Goal: Transaction & Acquisition: Purchase product/service

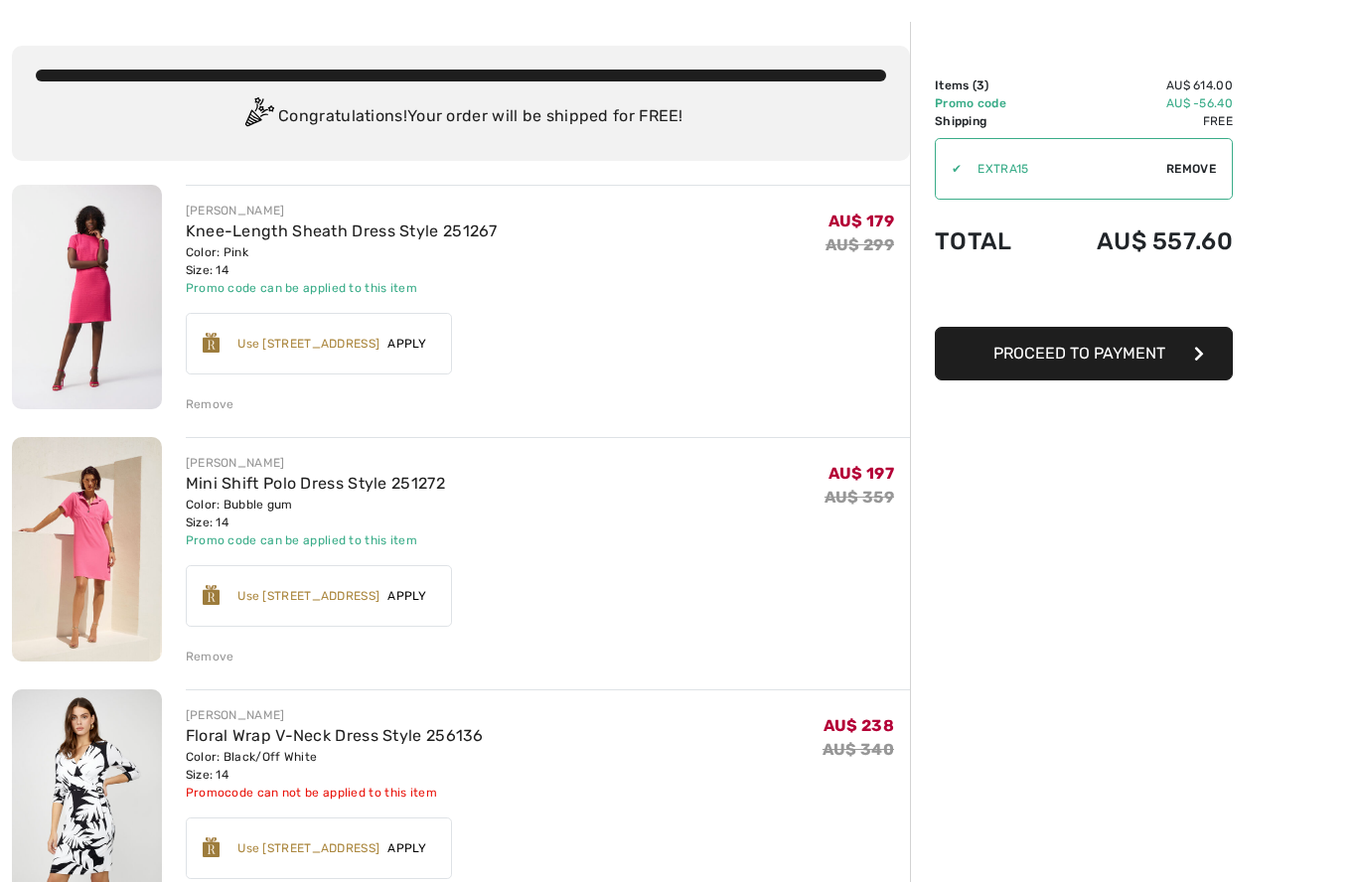
scroll to position [76, 0]
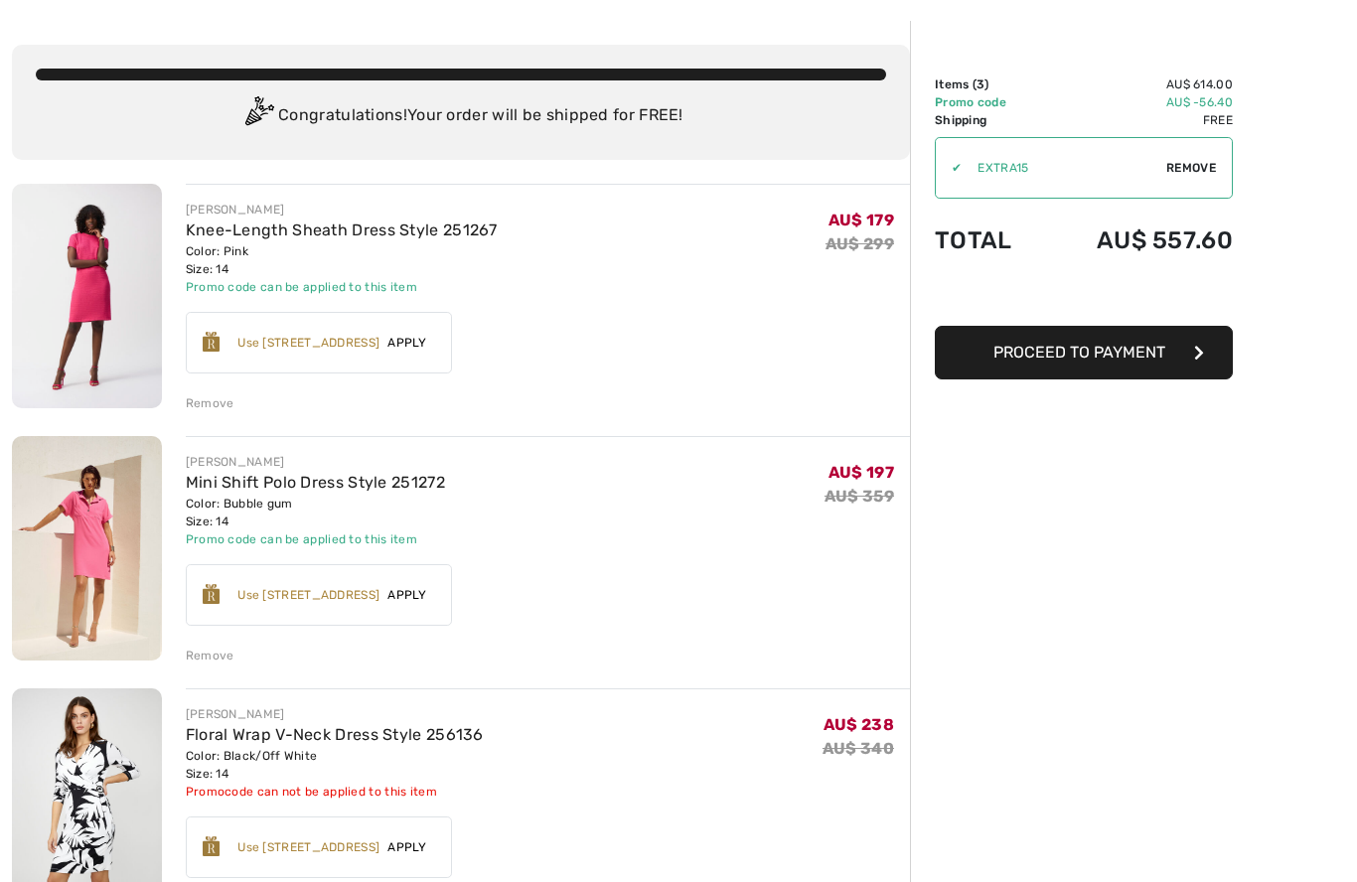
click at [377, 235] on link "Knee-Length Sheath Dress Style 251267" at bounding box center [342, 229] width 312 height 19
click at [234, 228] on link "Knee-Length Sheath Dress Style 251267" at bounding box center [342, 229] width 312 height 19
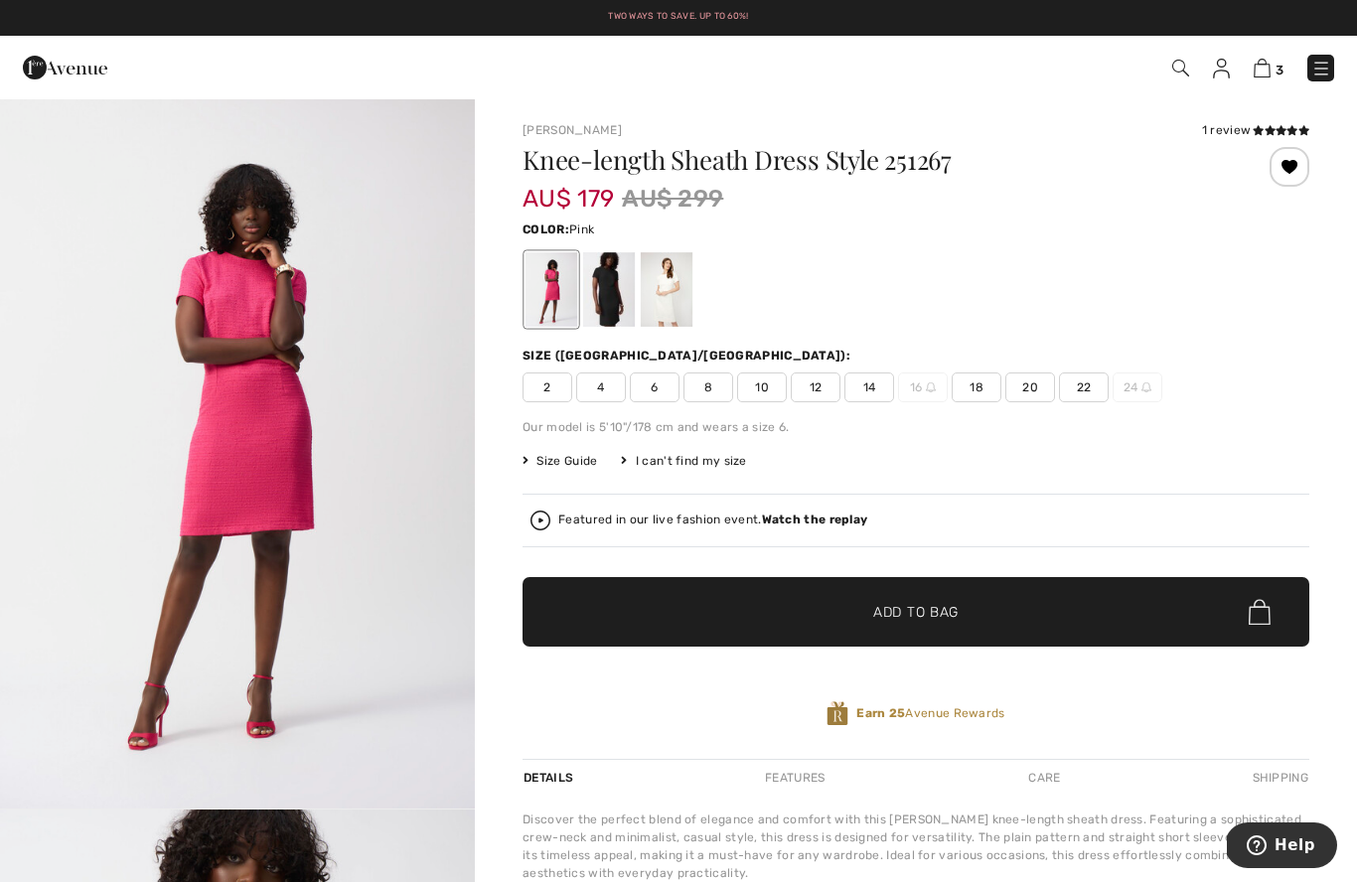
click at [1267, 135] on icon at bounding box center [1269, 130] width 11 height 10
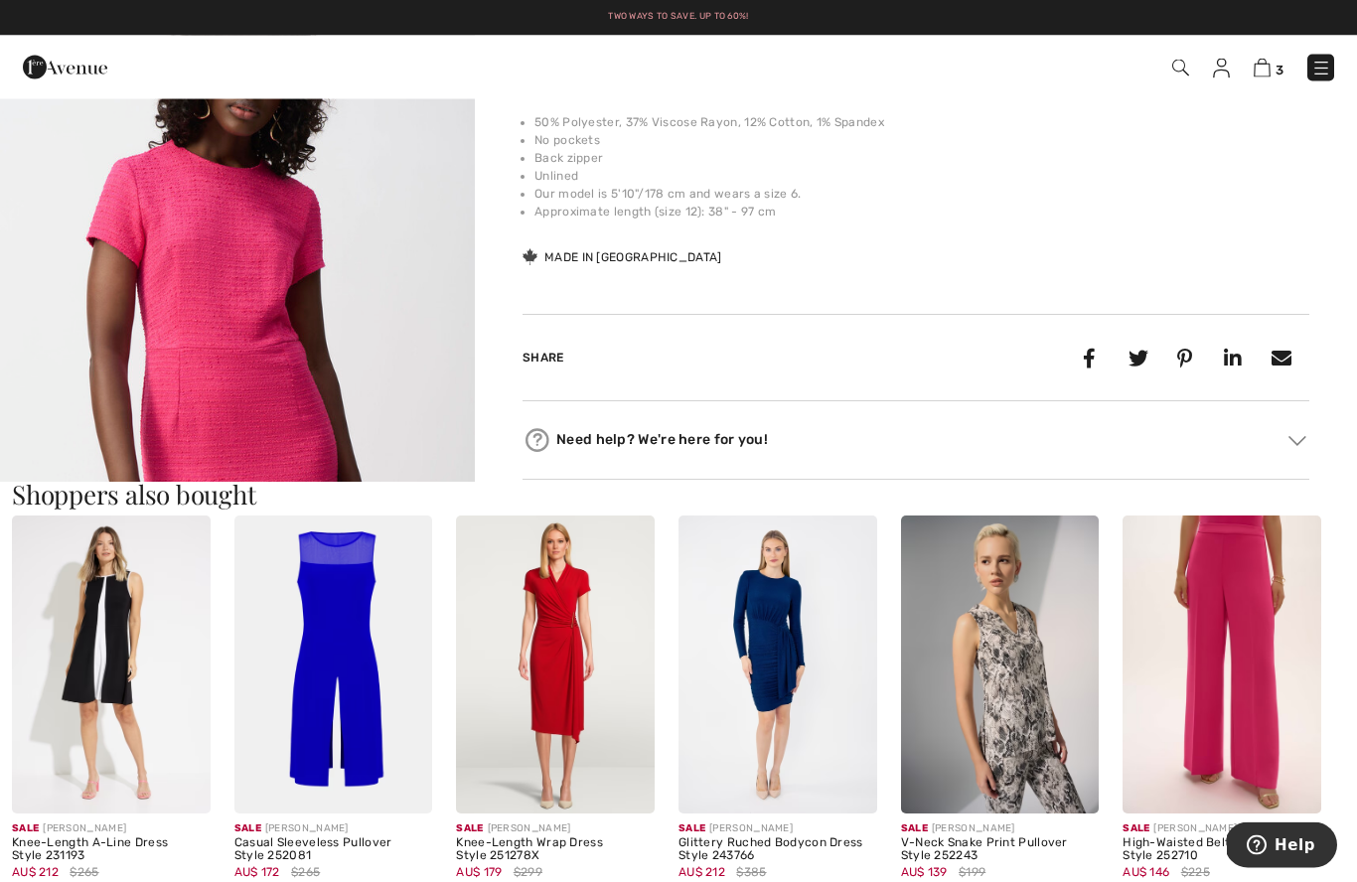
scroll to position [789, 0]
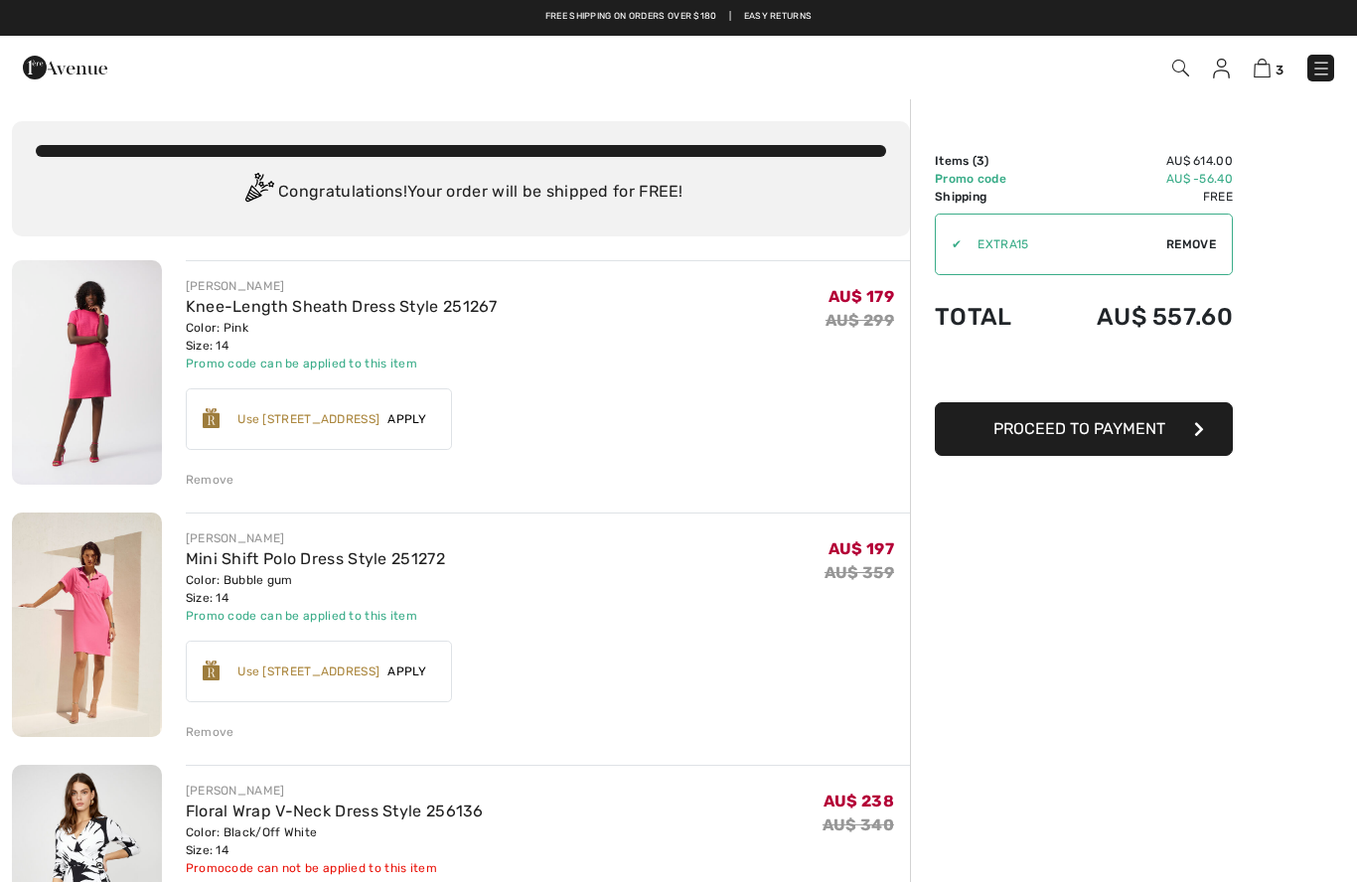
click at [330, 566] on link "Mini Shift Polo Dress Style 251272" at bounding box center [315, 558] width 259 height 19
click at [235, 558] on link "Mini Shift Polo Dress Style 251272" at bounding box center [315, 558] width 259 height 19
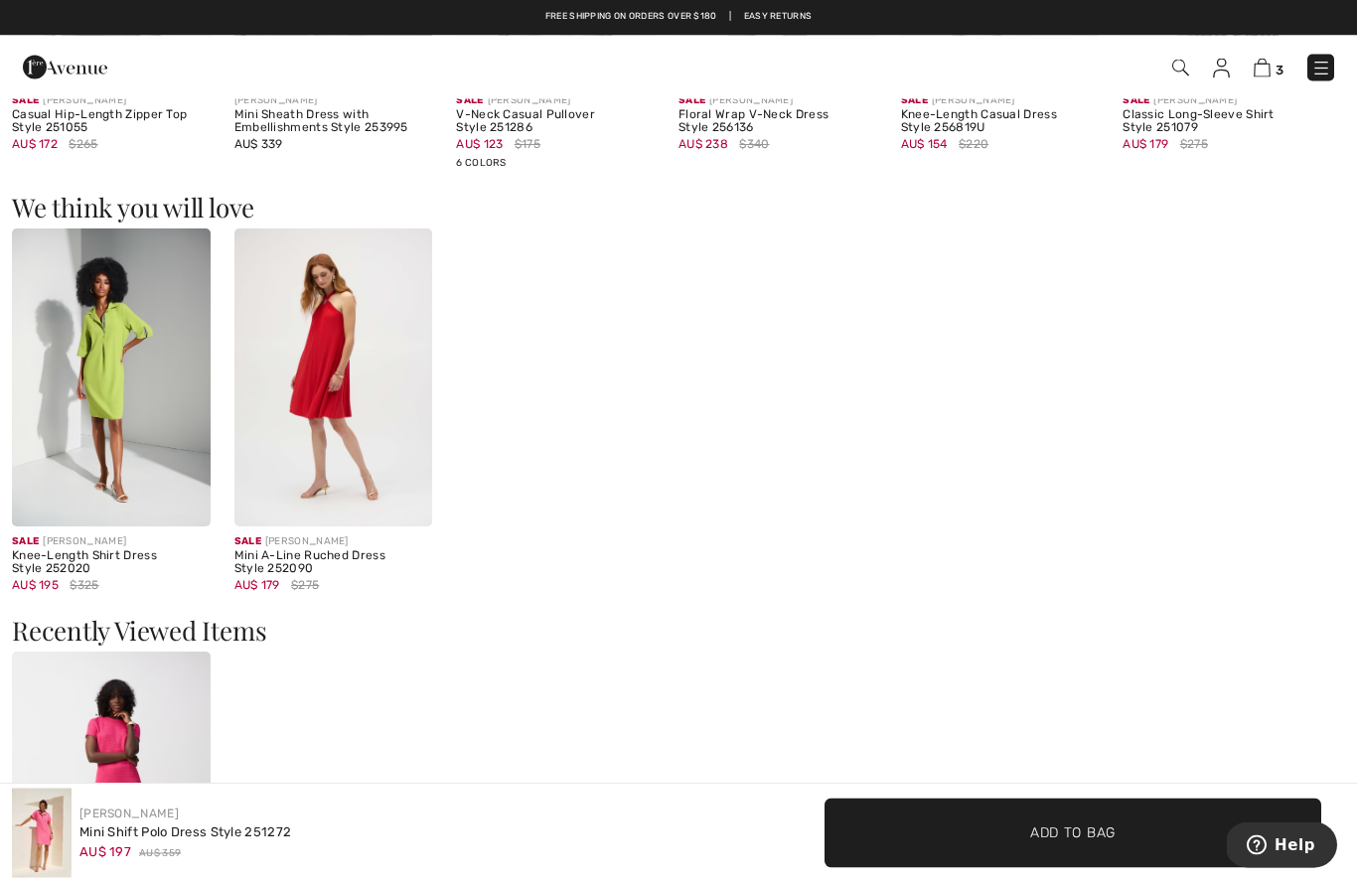
scroll to position [1502, 0]
click at [1268, 75] on img at bounding box center [1261, 68] width 17 height 19
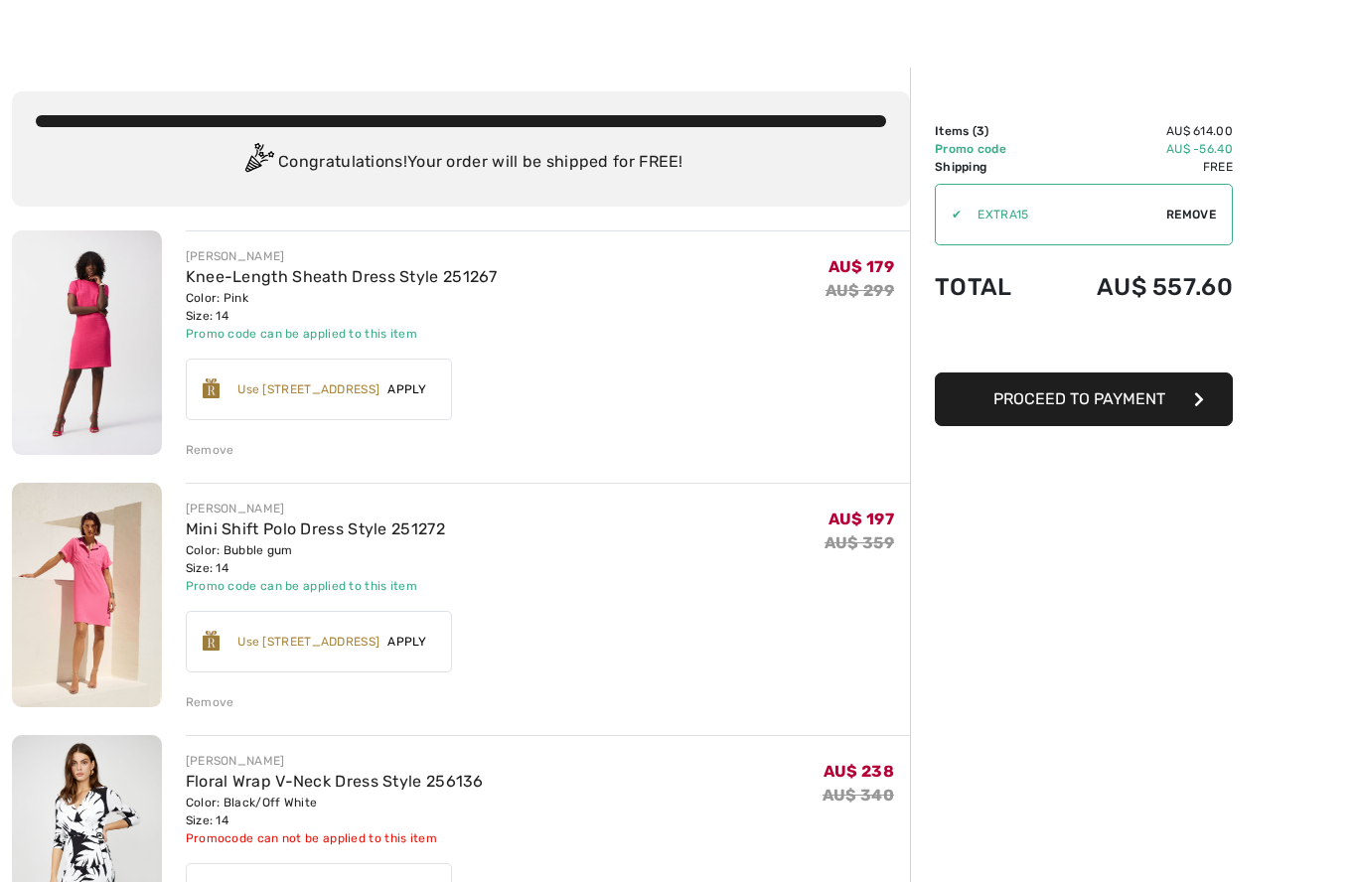
scroll to position [31, 0]
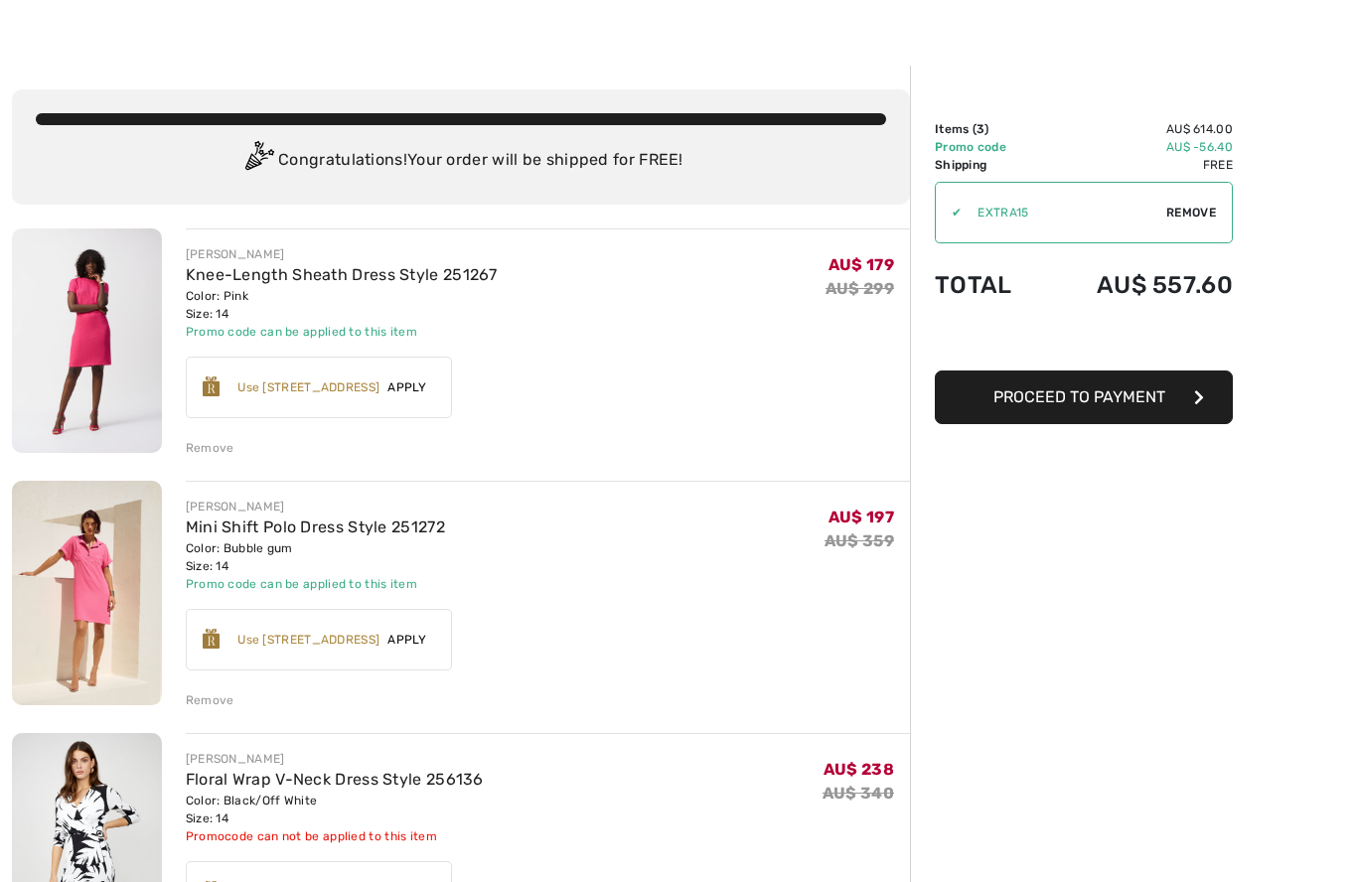
click at [204, 692] on div "Remove" at bounding box center [210, 701] width 49 height 18
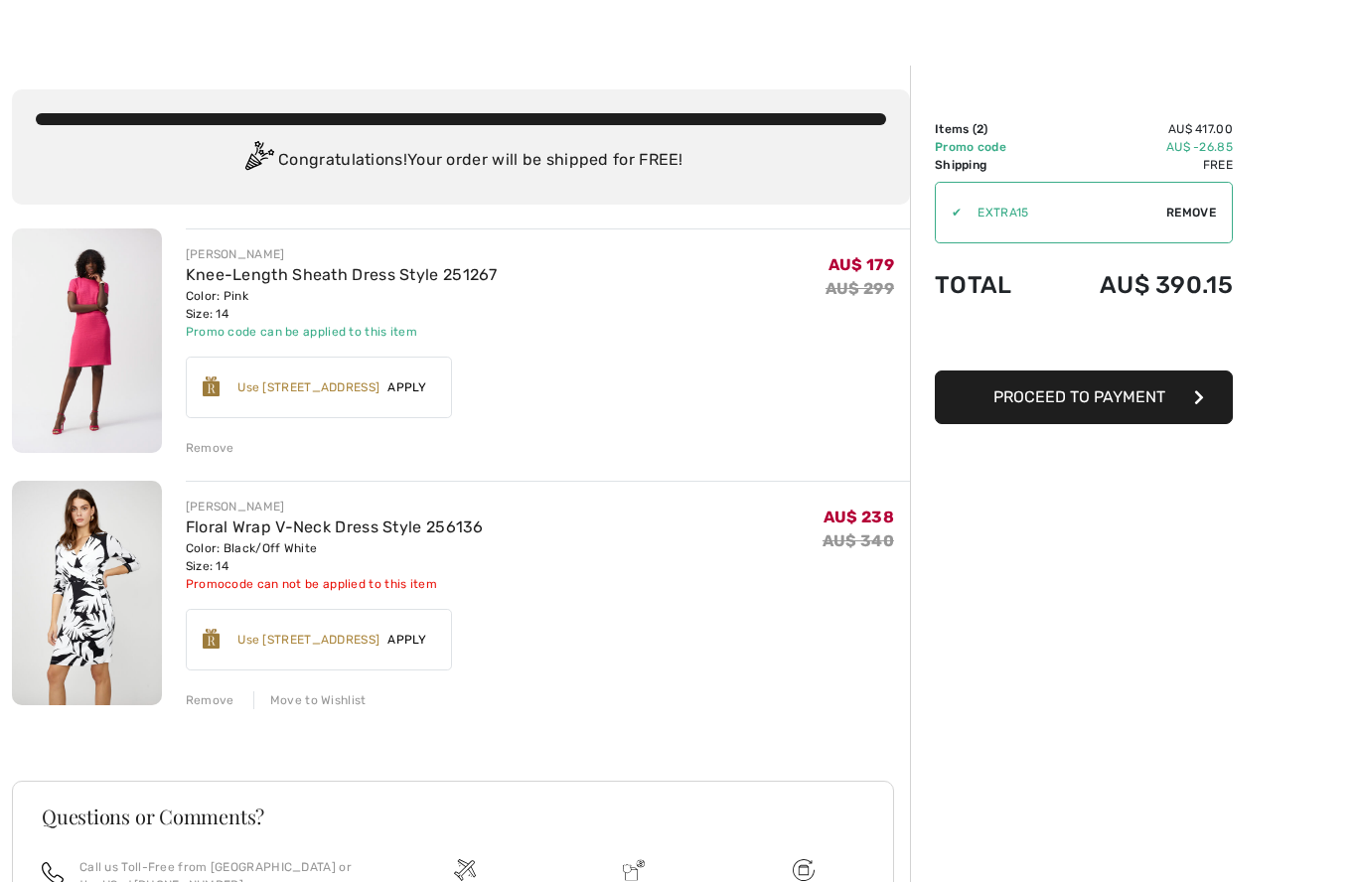
click at [1074, 408] on button "Proceed to Payment" at bounding box center [1083, 397] width 298 height 54
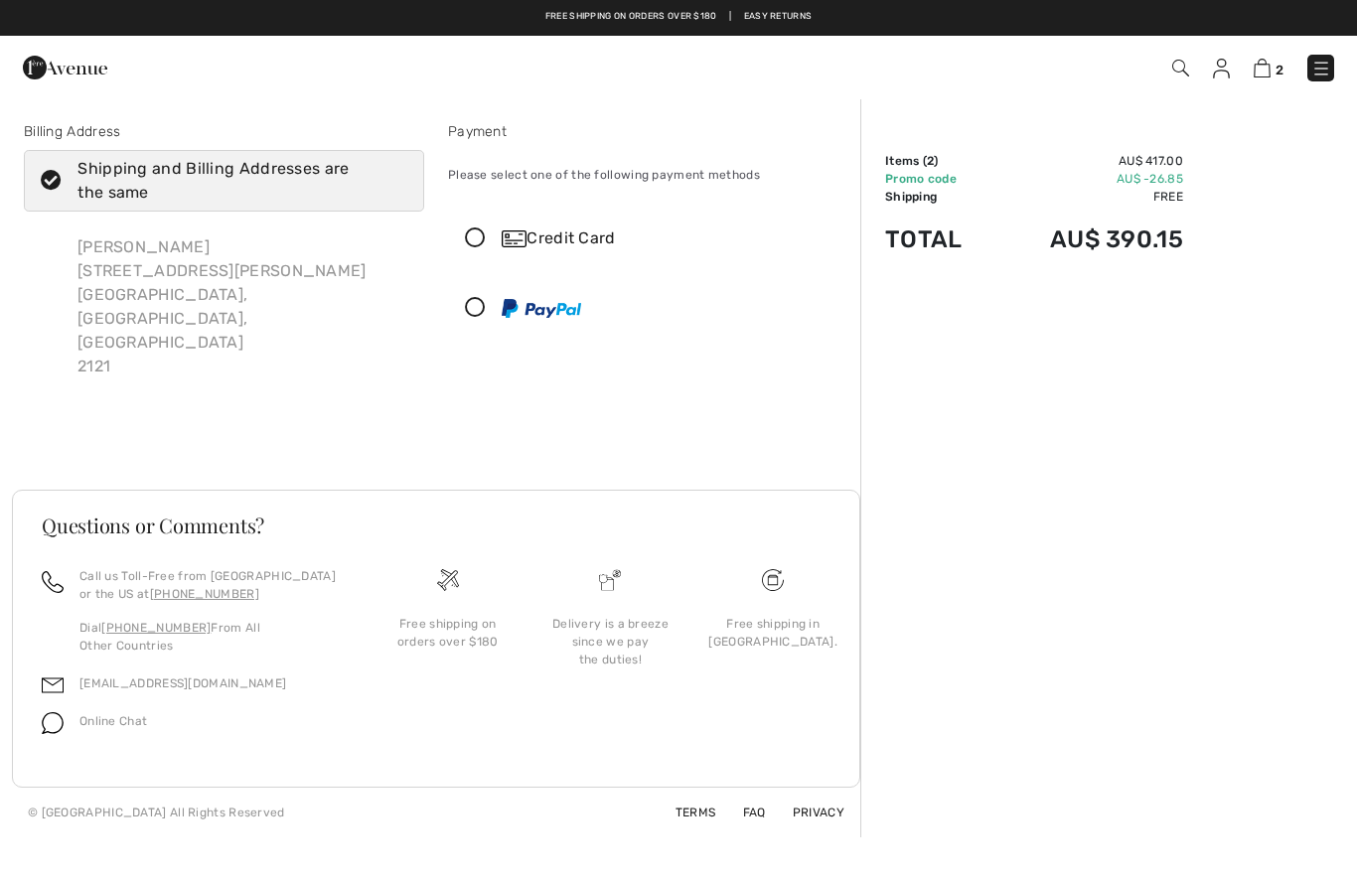
click at [481, 243] on icon at bounding box center [475, 238] width 53 height 21
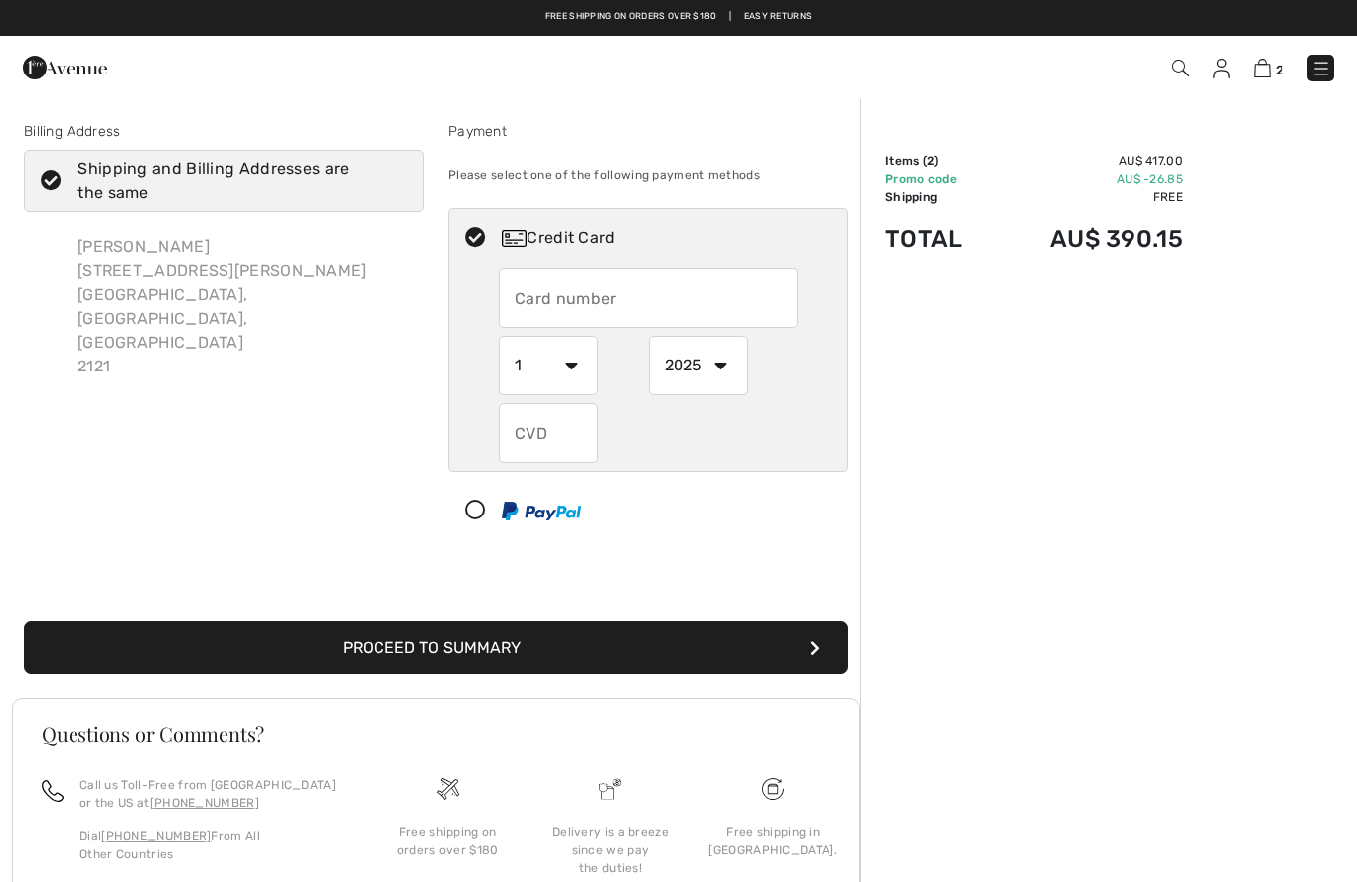
click at [705, 295] on input "text" at bounding box center [648, 298] width 299 height 60
type input "[CREDIT_CARD_NUMBER]"
select select "7"
select select "2027"
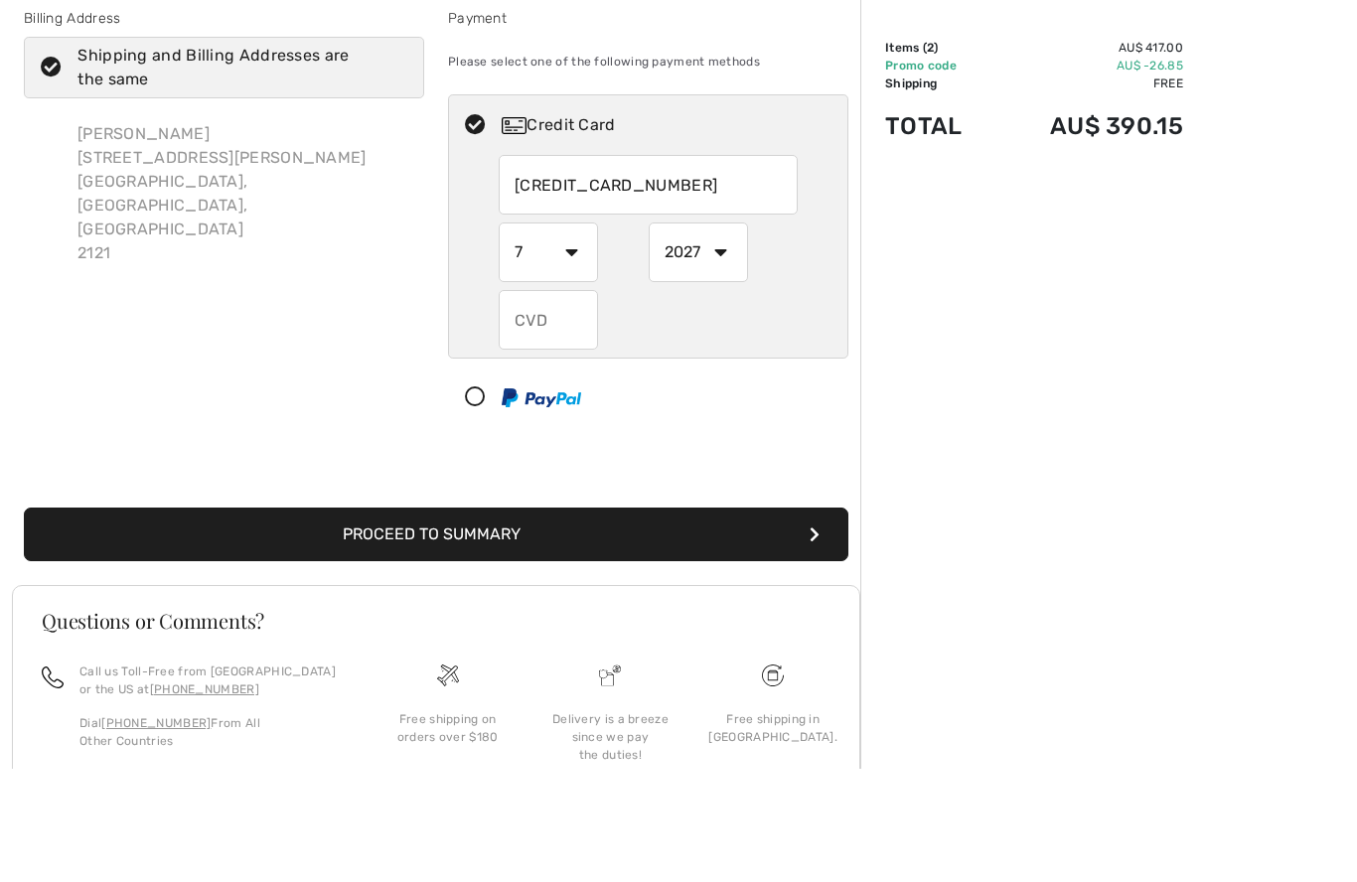
click at [929, 334] on div "Order Summary Details Items ( 2 ) AU$ 417.00 Promo code AU$ -26.85 Shipping Fre…" at bounding box center [1108, 571] width 497 height 948
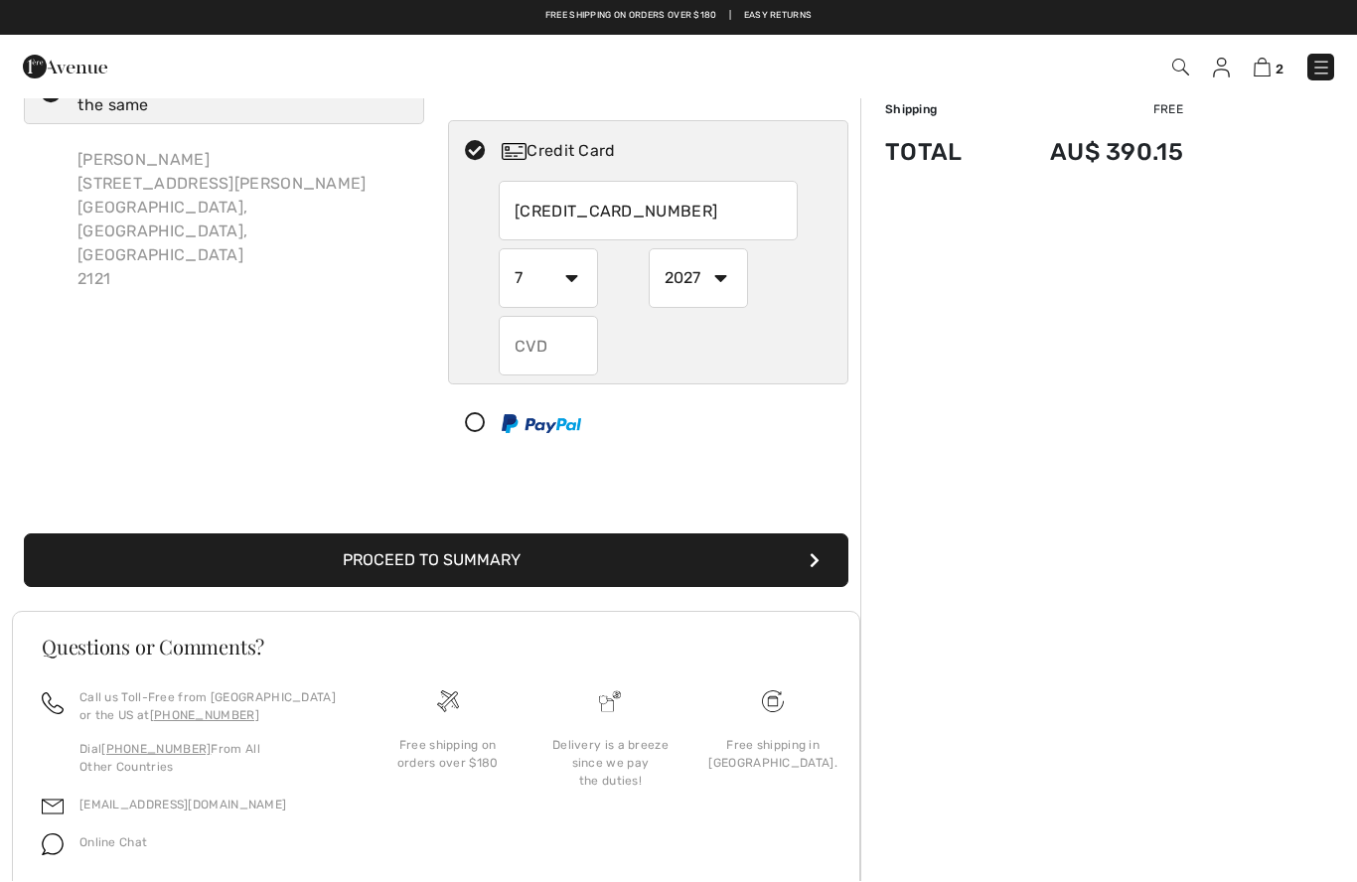
click at [566, 355] on input "text" at bounding box center [548, 347] width 99 height 60
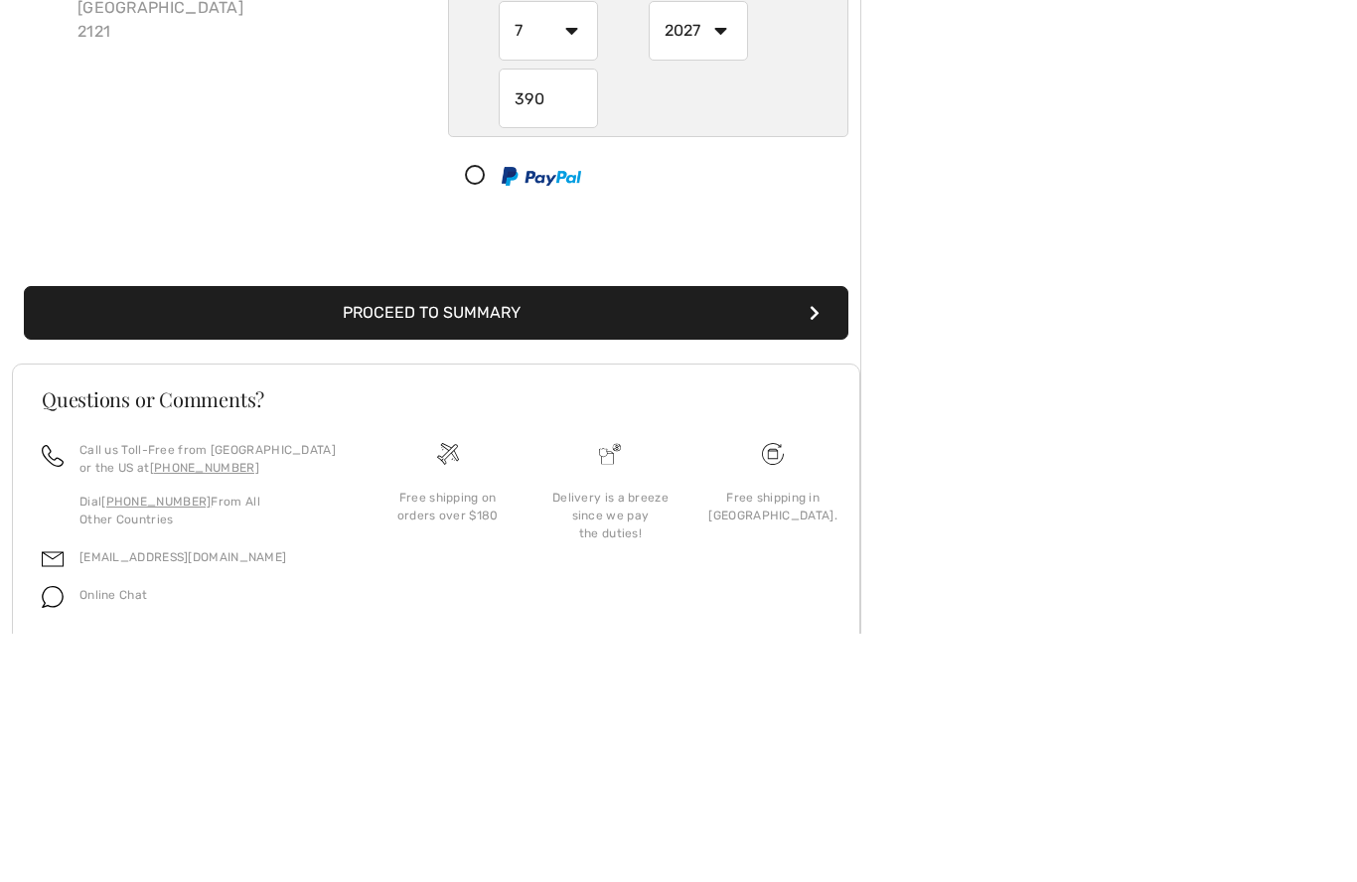
type input "390"
click at [574, 534] on button "Proceed to Summary" at bounding box center [436, 561] width 824 height 54
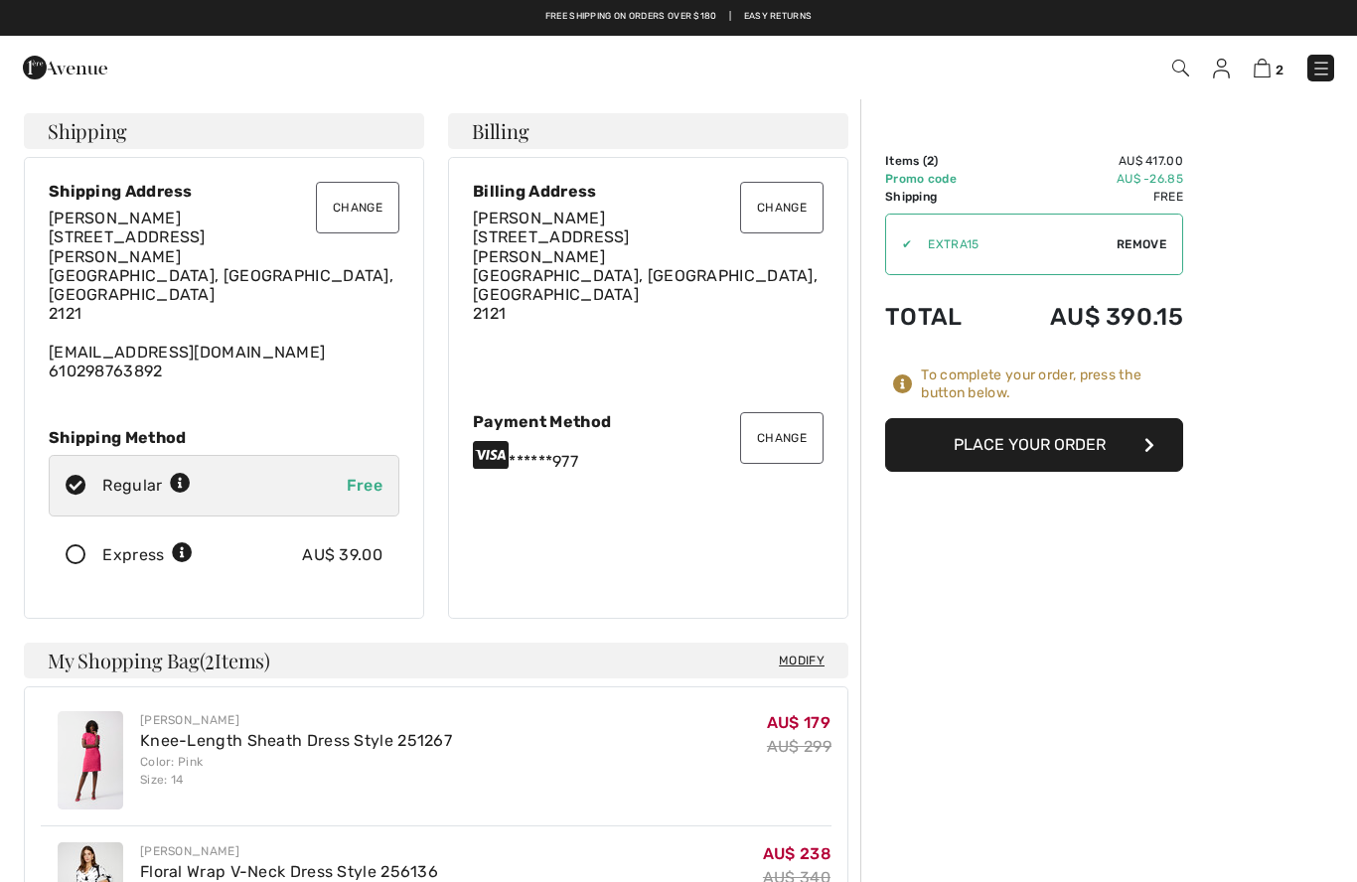
click at [1058, 450] on button "Place Your Order" at bounding box center [1034, 445] width 298 height 54
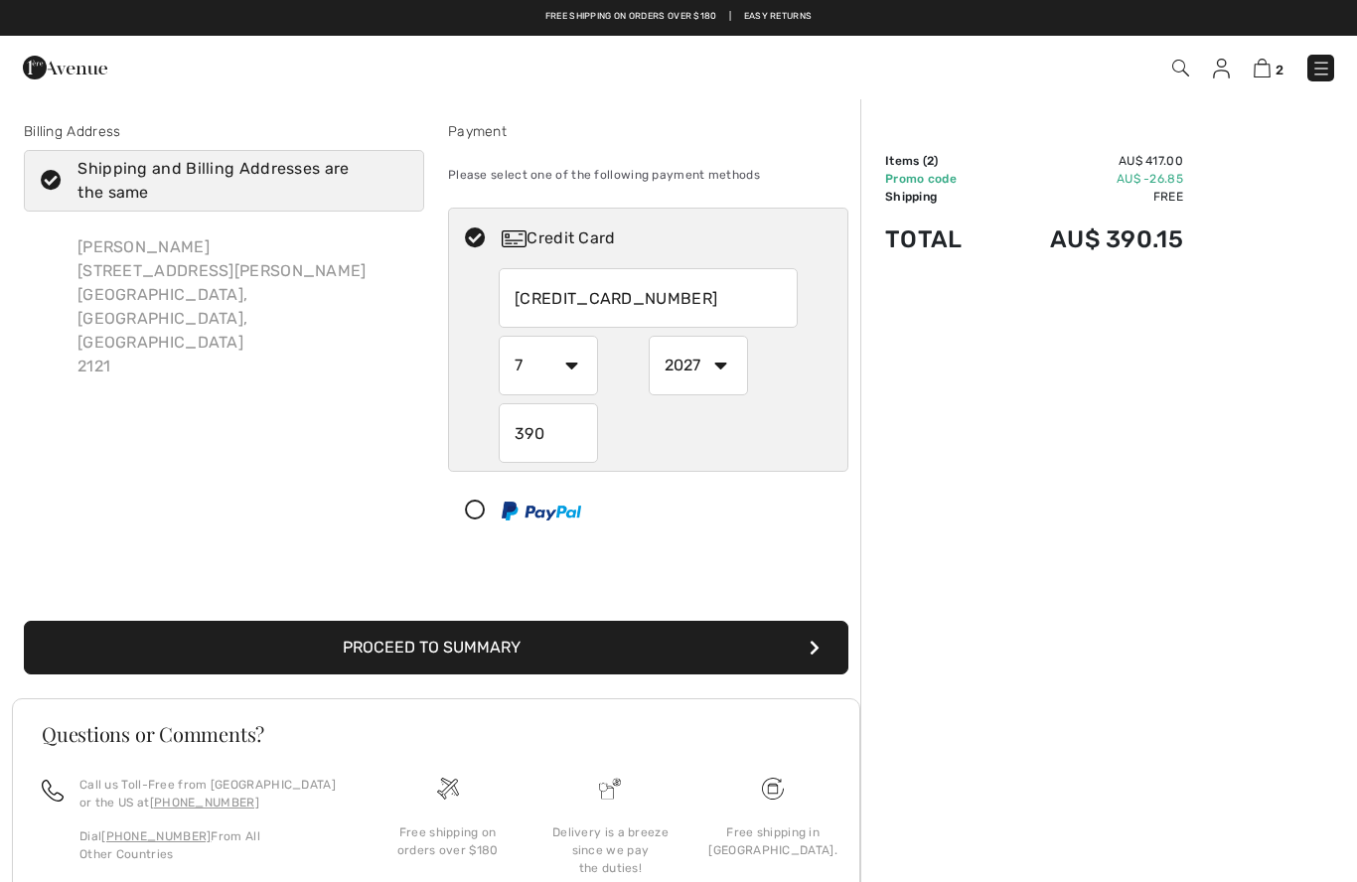
select select "7"
select select "2027"
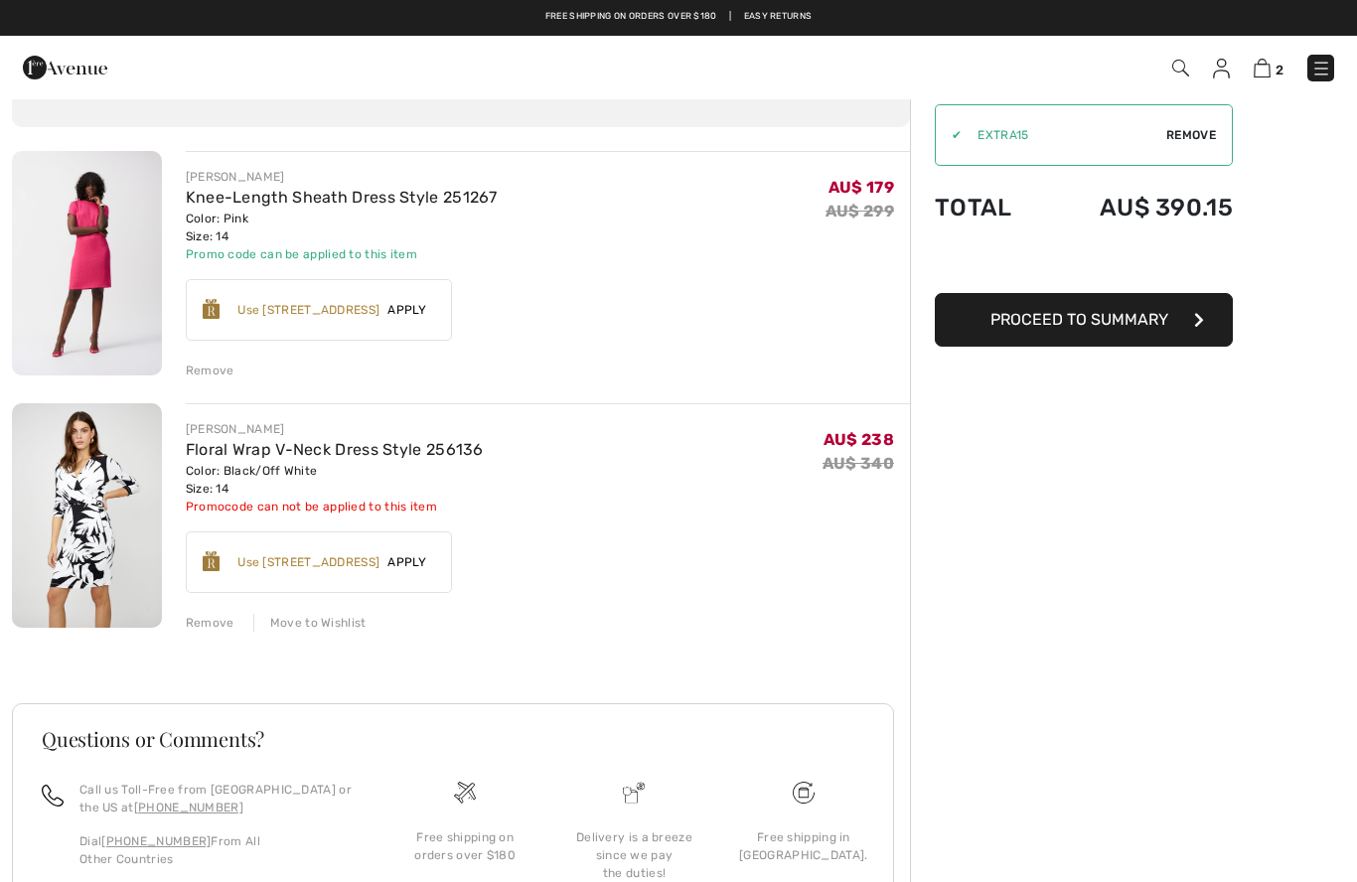
click at [1096, 329] on button "Proceed to Summary" at bounding box center [1083, 320] width 298 height 54
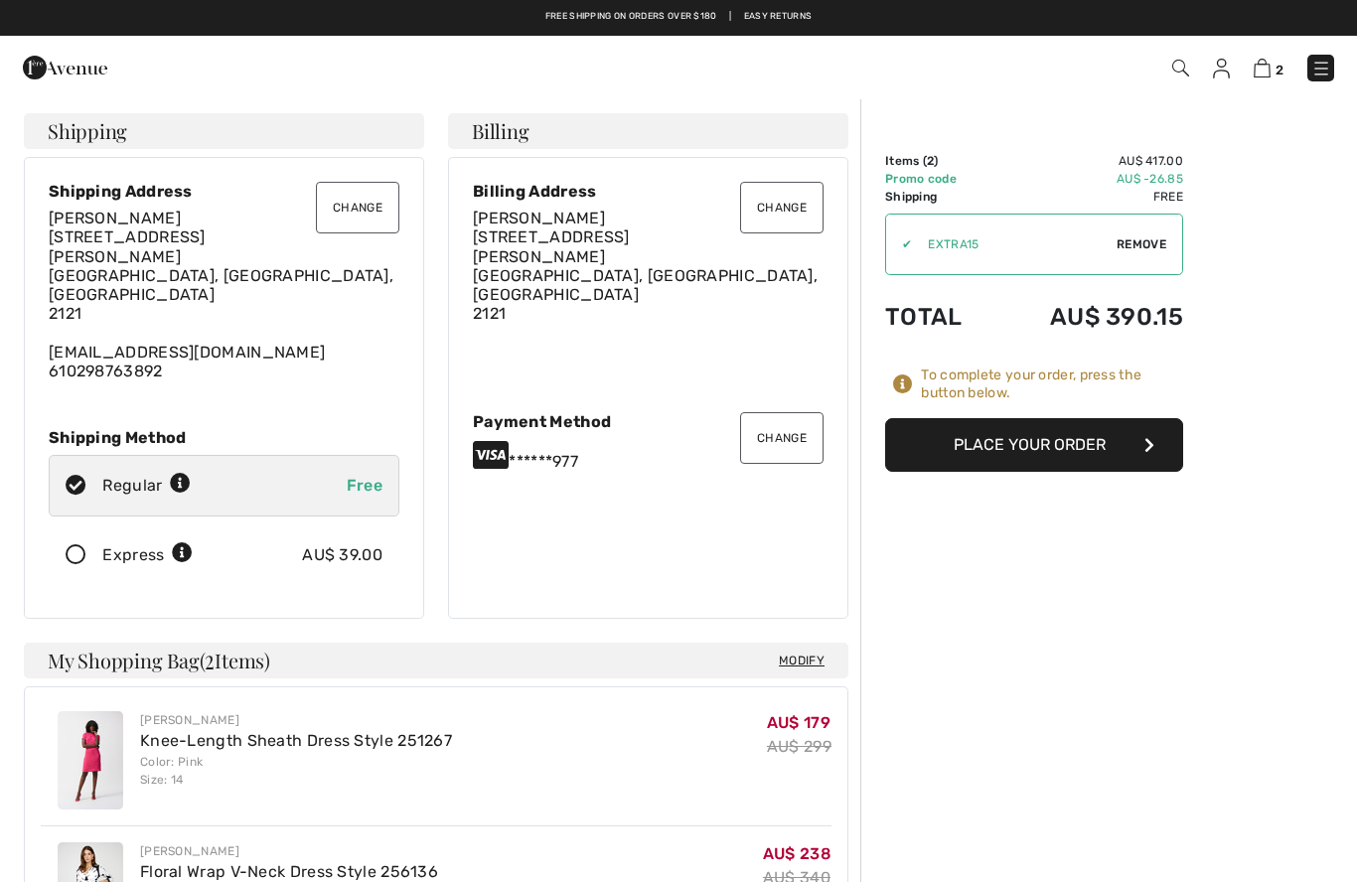
click at [786, 420] on button "Change" at bounding box center [781, 438] width 83 height 52
click at [780, 416] on button "Change" at bounding box center [781, 438] width 83 height 52
click at [805, 418] on button "Change" at bounding box center [781, 438] width 83 height 52
click at [793, 417] on button "Change" at bounding box center [781, 438] width 83 height 52
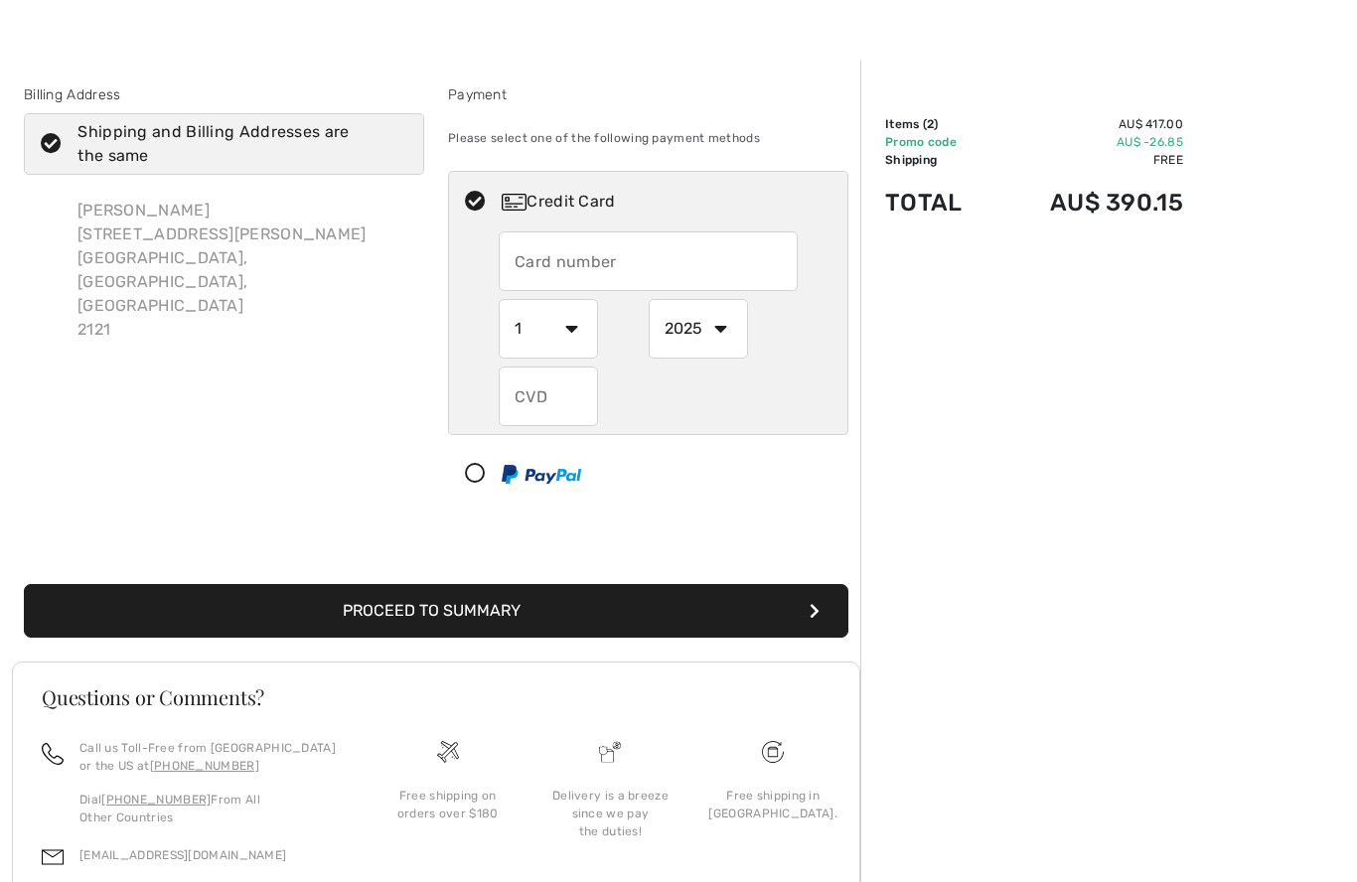
click at [685, 256] on input "text" at bounding box center [648, 261] width 299 height 60
radio input "true"
type input "5402650060212474"
select select "6"
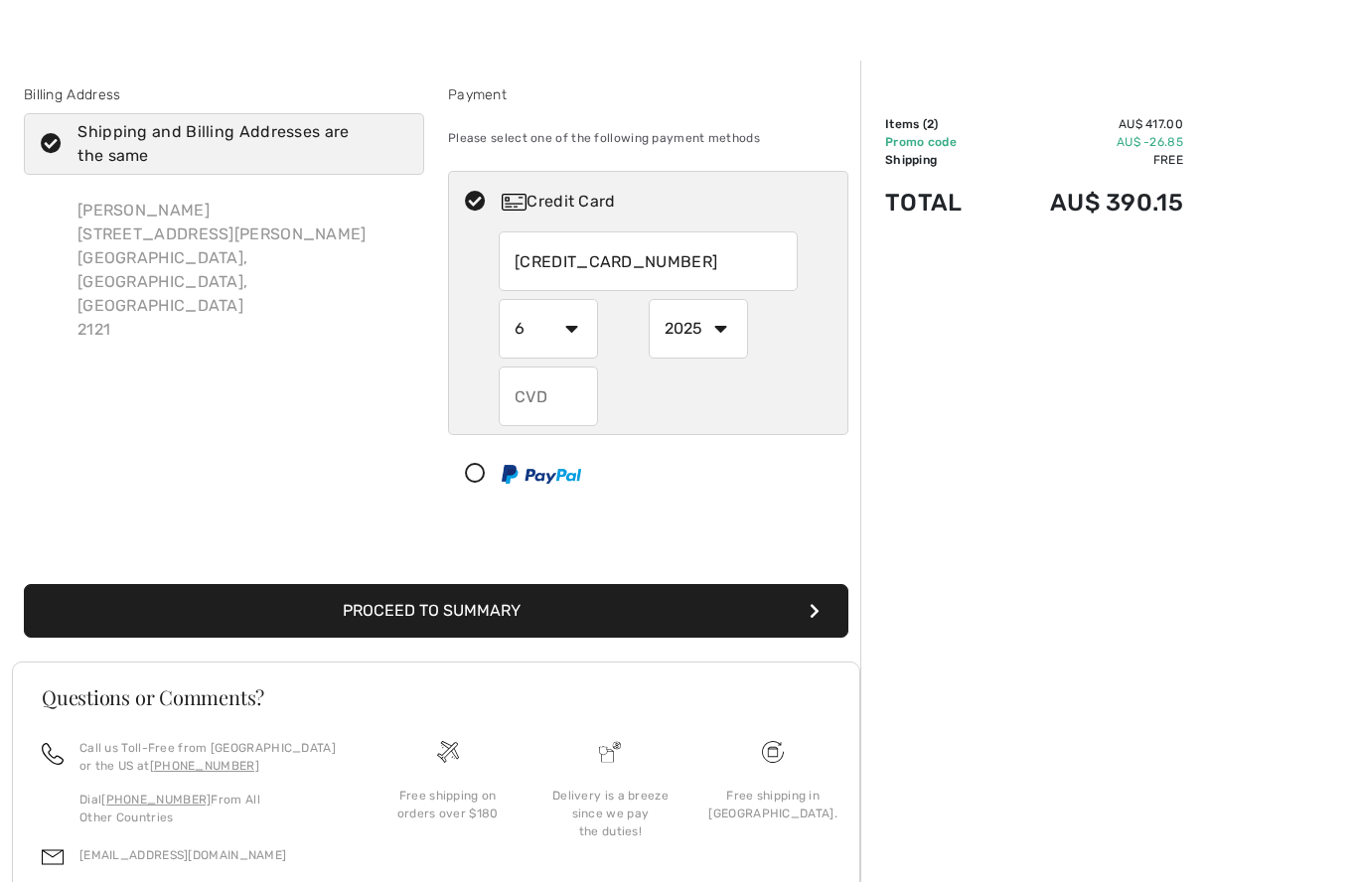
select select "2028"
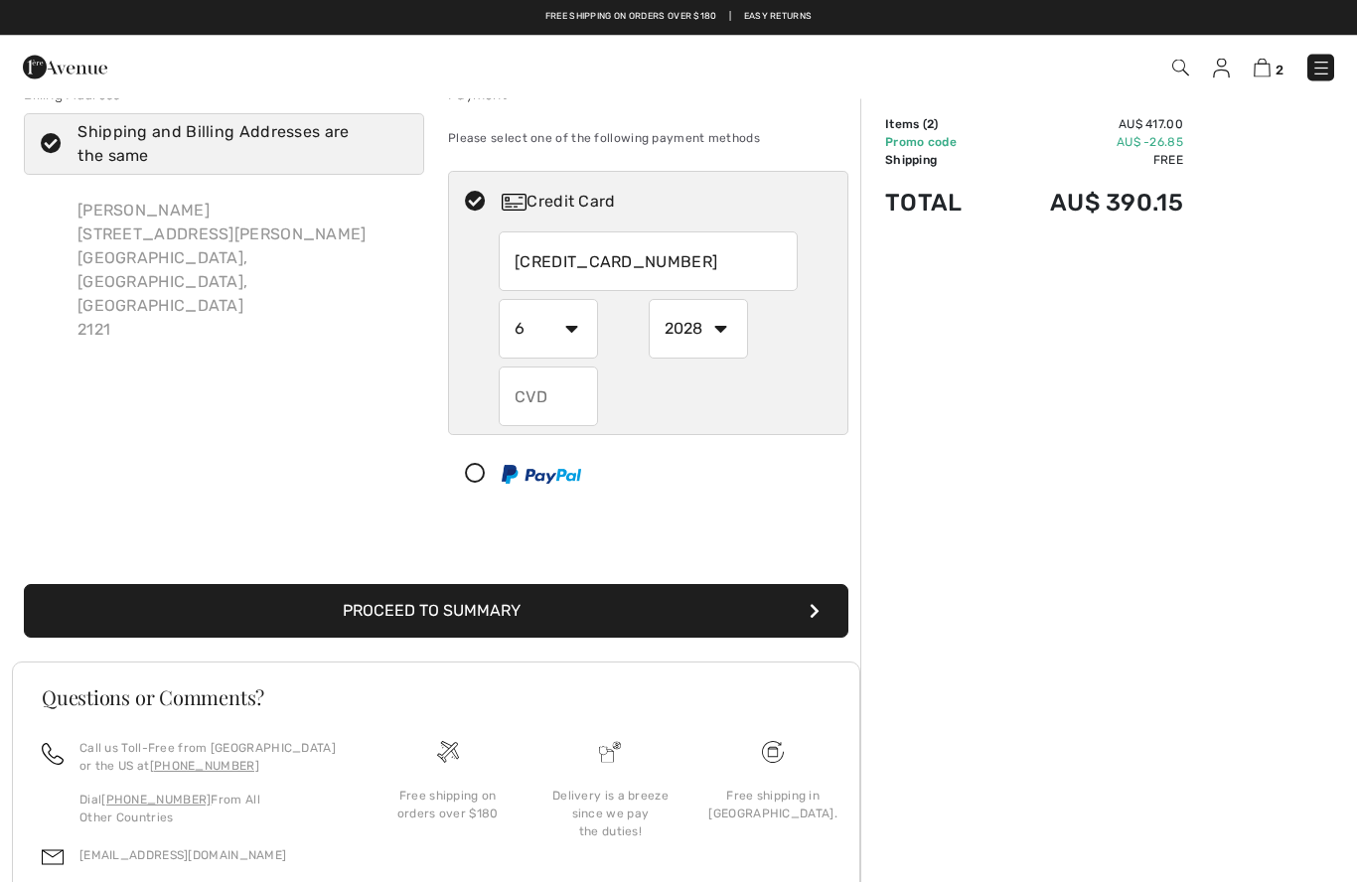
scroll to position [12, 0]
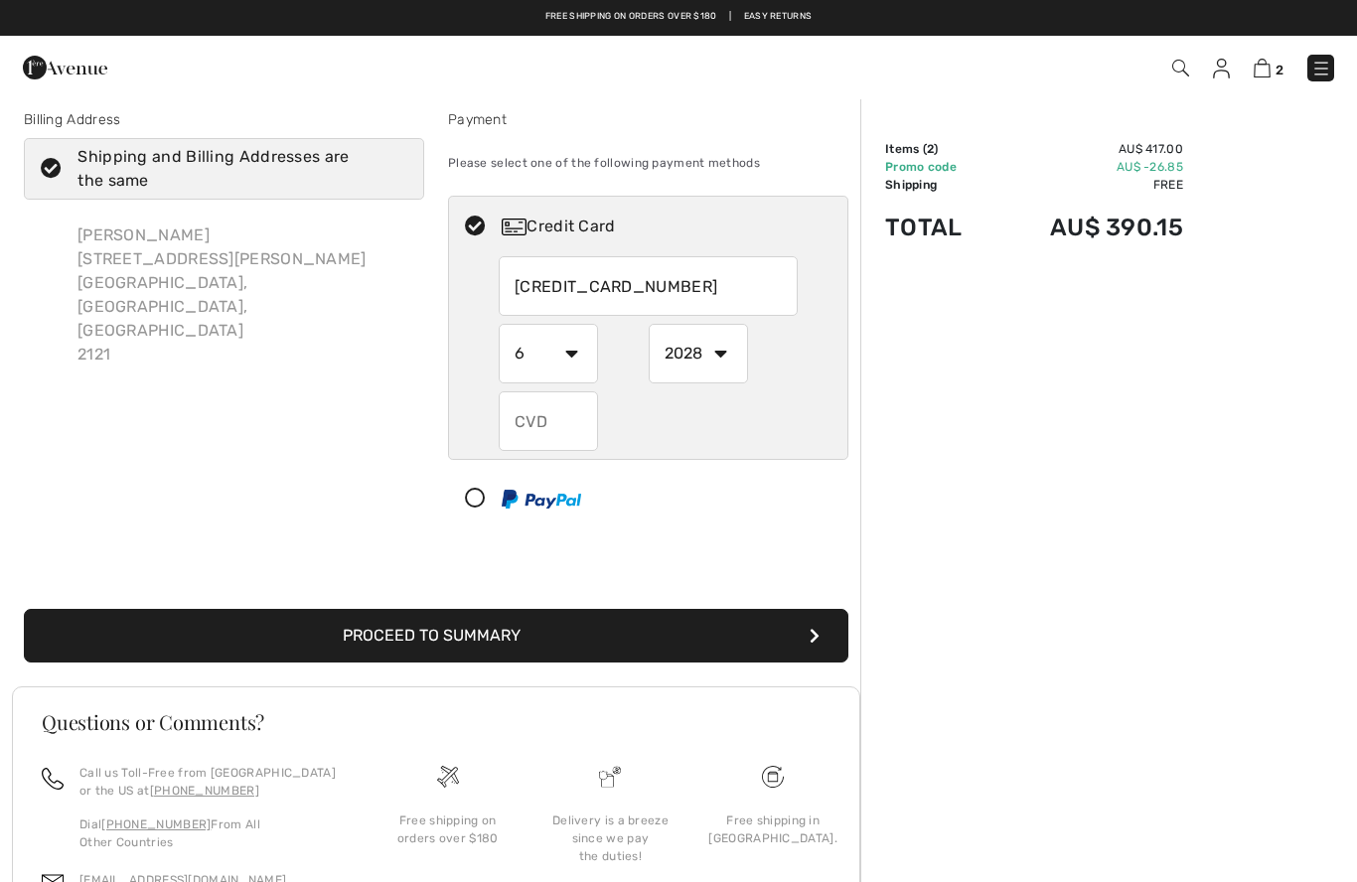
click at [531, 430] on input "text" at bounding box center [548, 421] width 99 height 60
radio input "true"
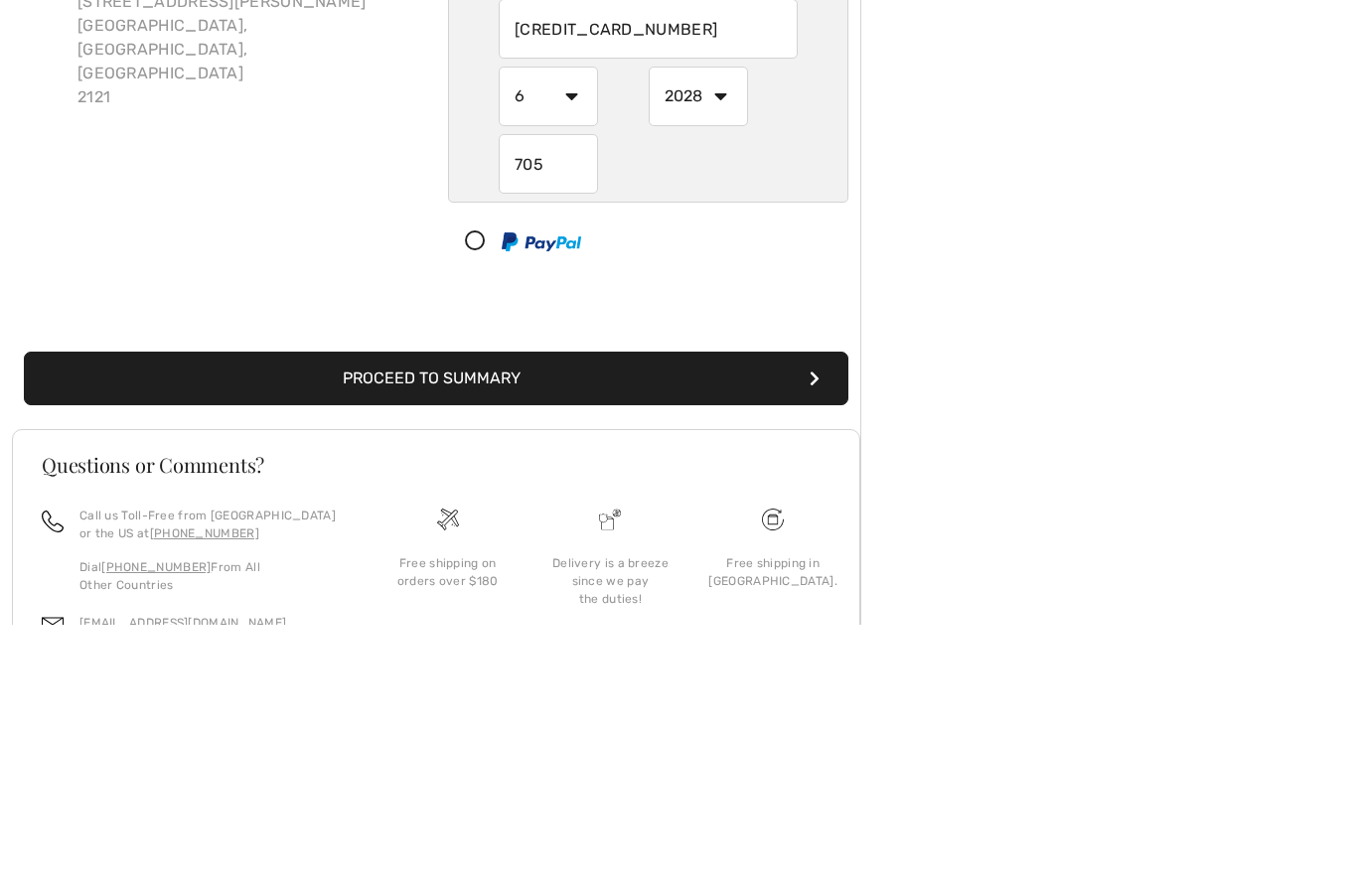
type input "705"
click at [644, 609] on button "Proceed to Summary" at bounding box center [436, 636] width 824 height 54
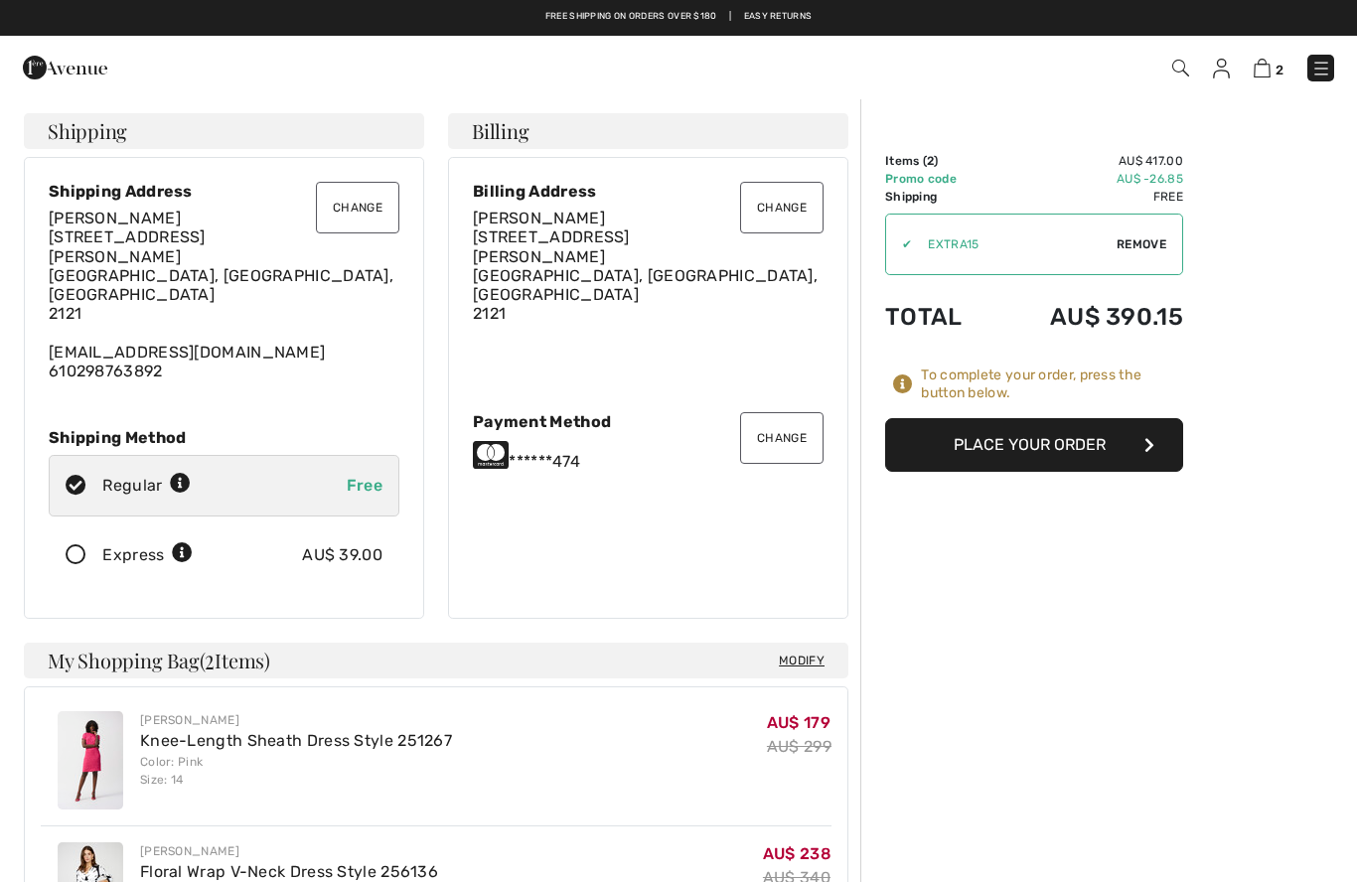
click at [1049, 446] on button "Place Your Order" at bounding box center [1034, 445] width 298 height 54
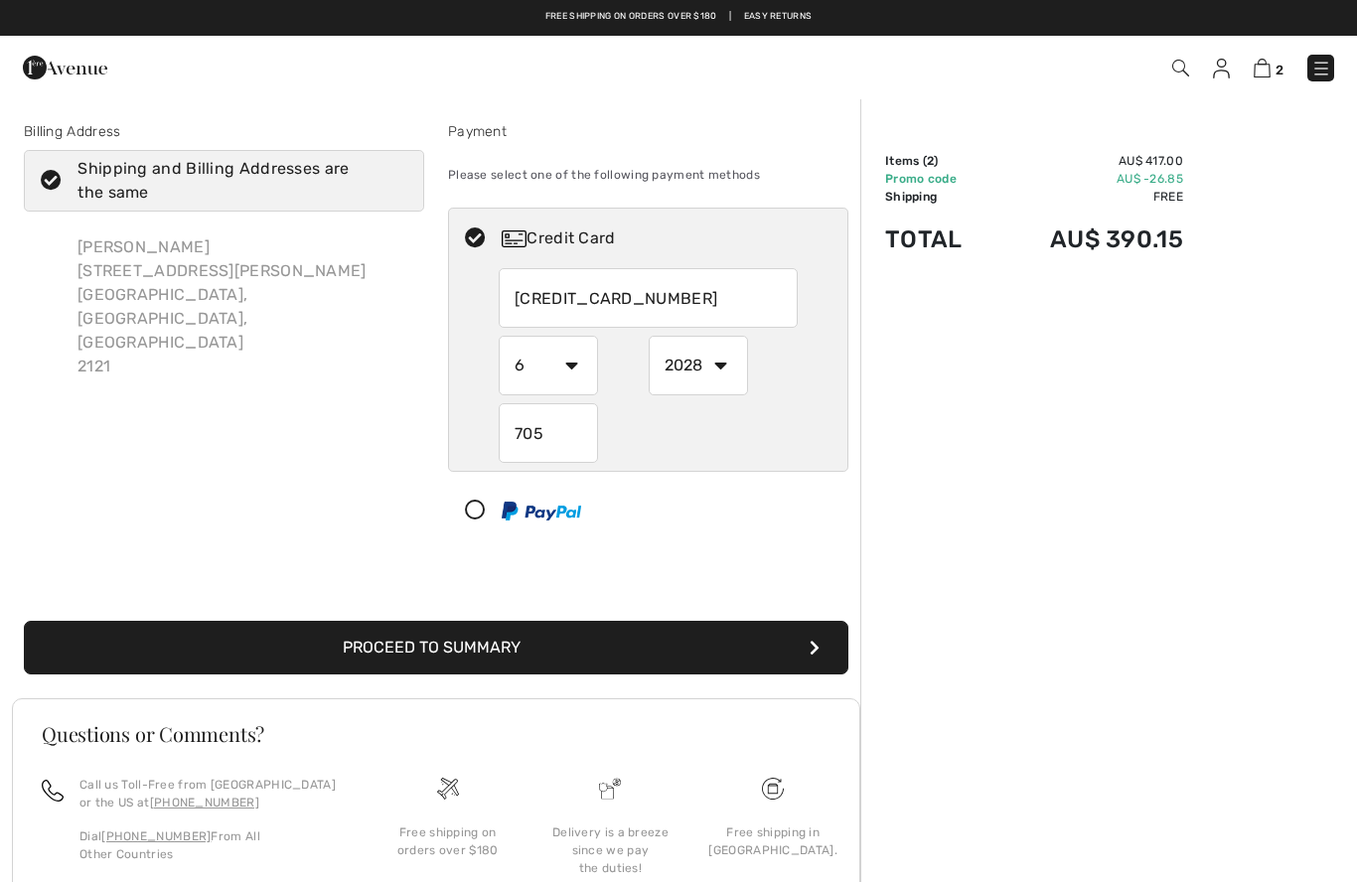
select select "6"
select select "2028"
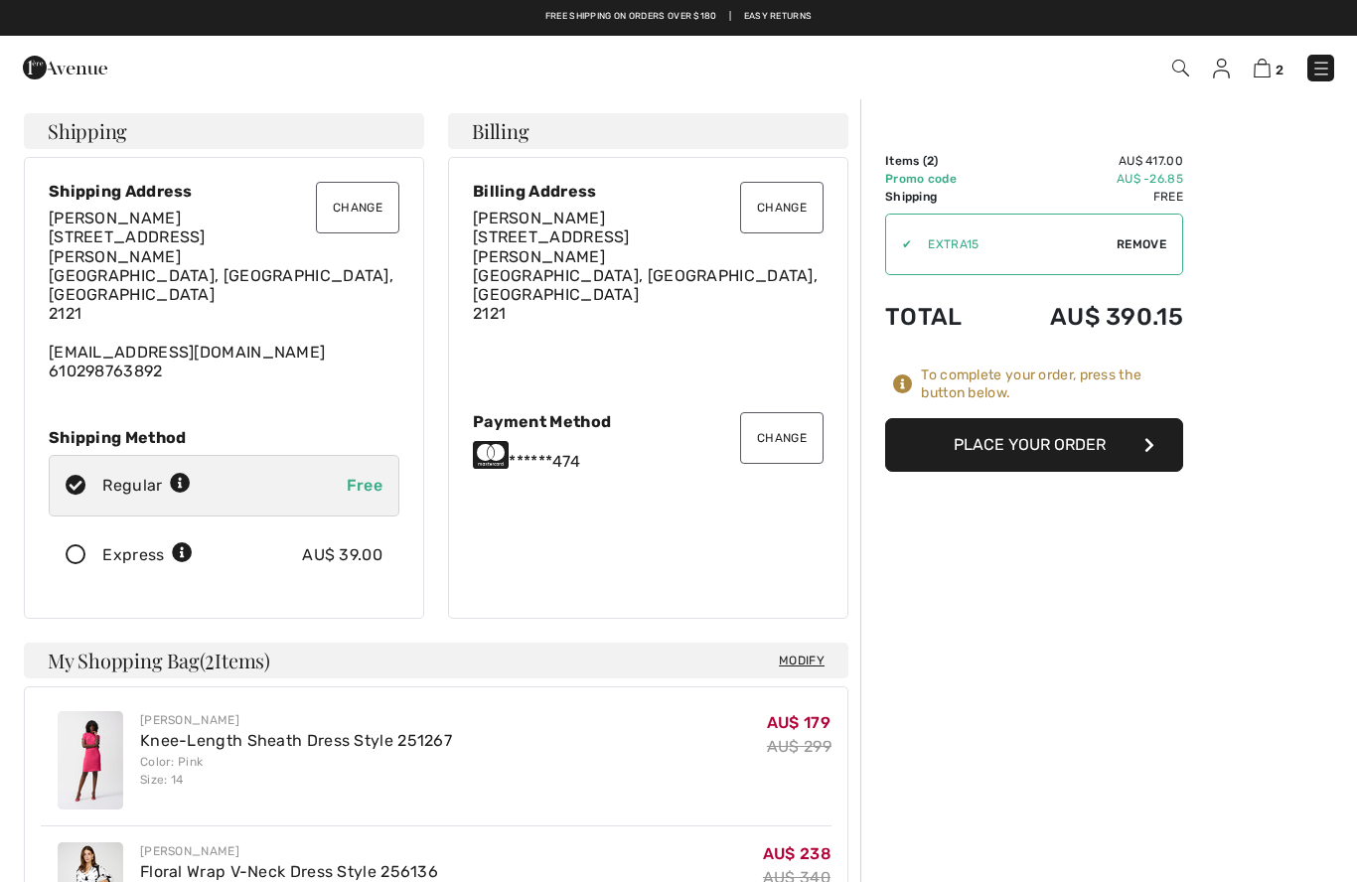
click at [790, 414] on button "Change" at bounding box center [781, 438] width 83 height 52
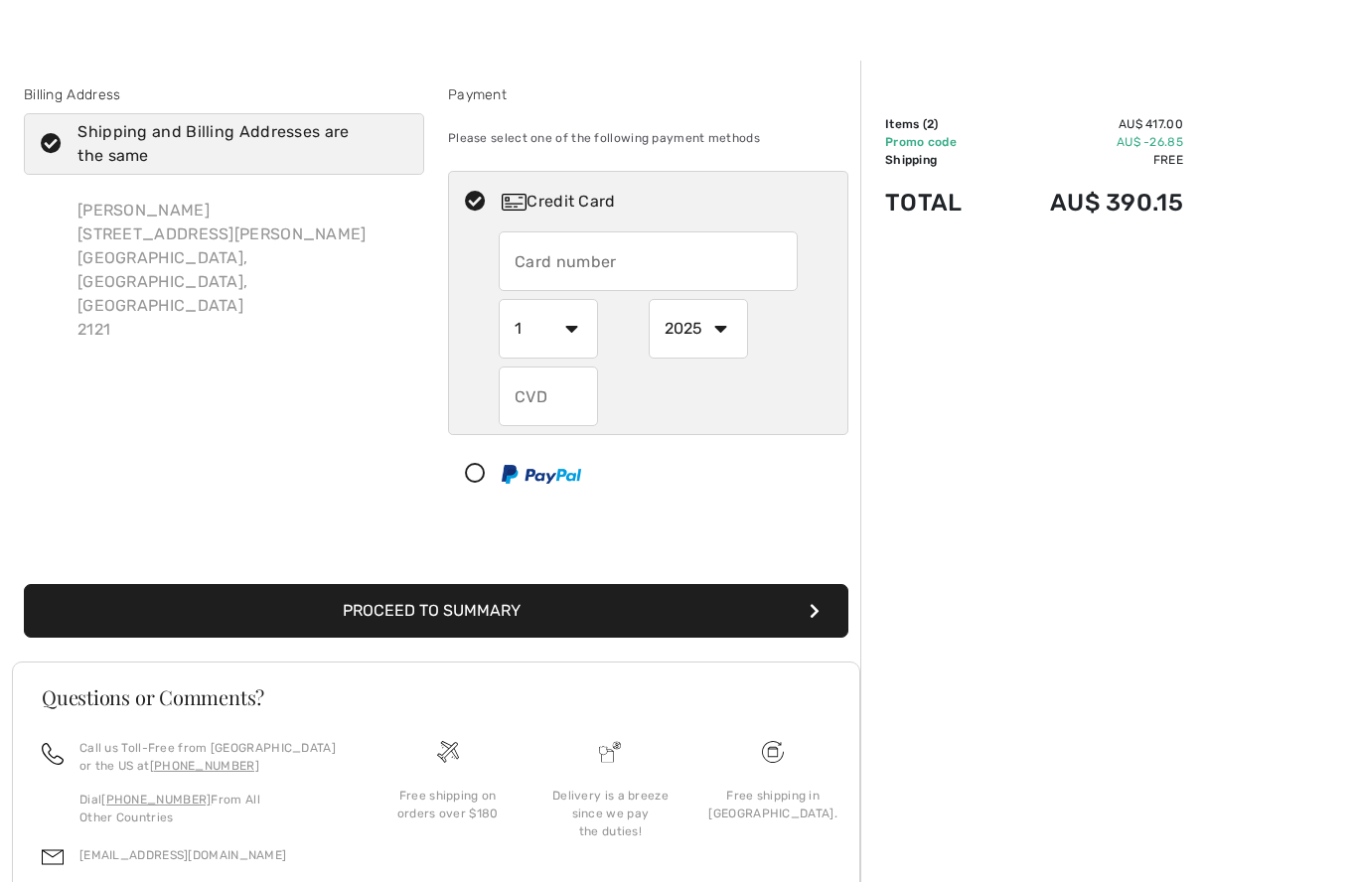
click at [693, 261] on input "text" at bounding box center [648, 261] width 299 height 60
radio input "true"
type input "4052215203101301"
select select "8"
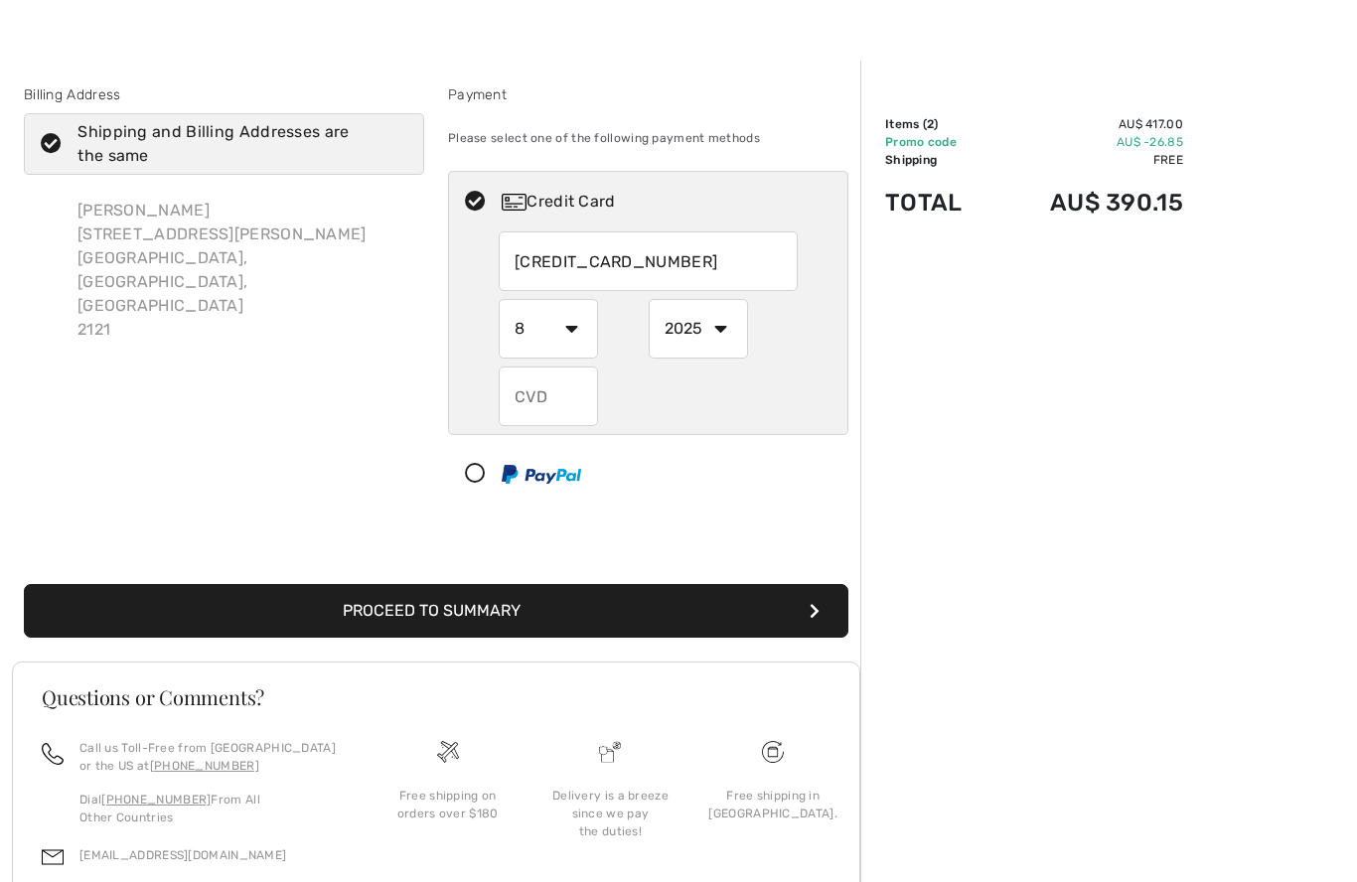
select select "2026"
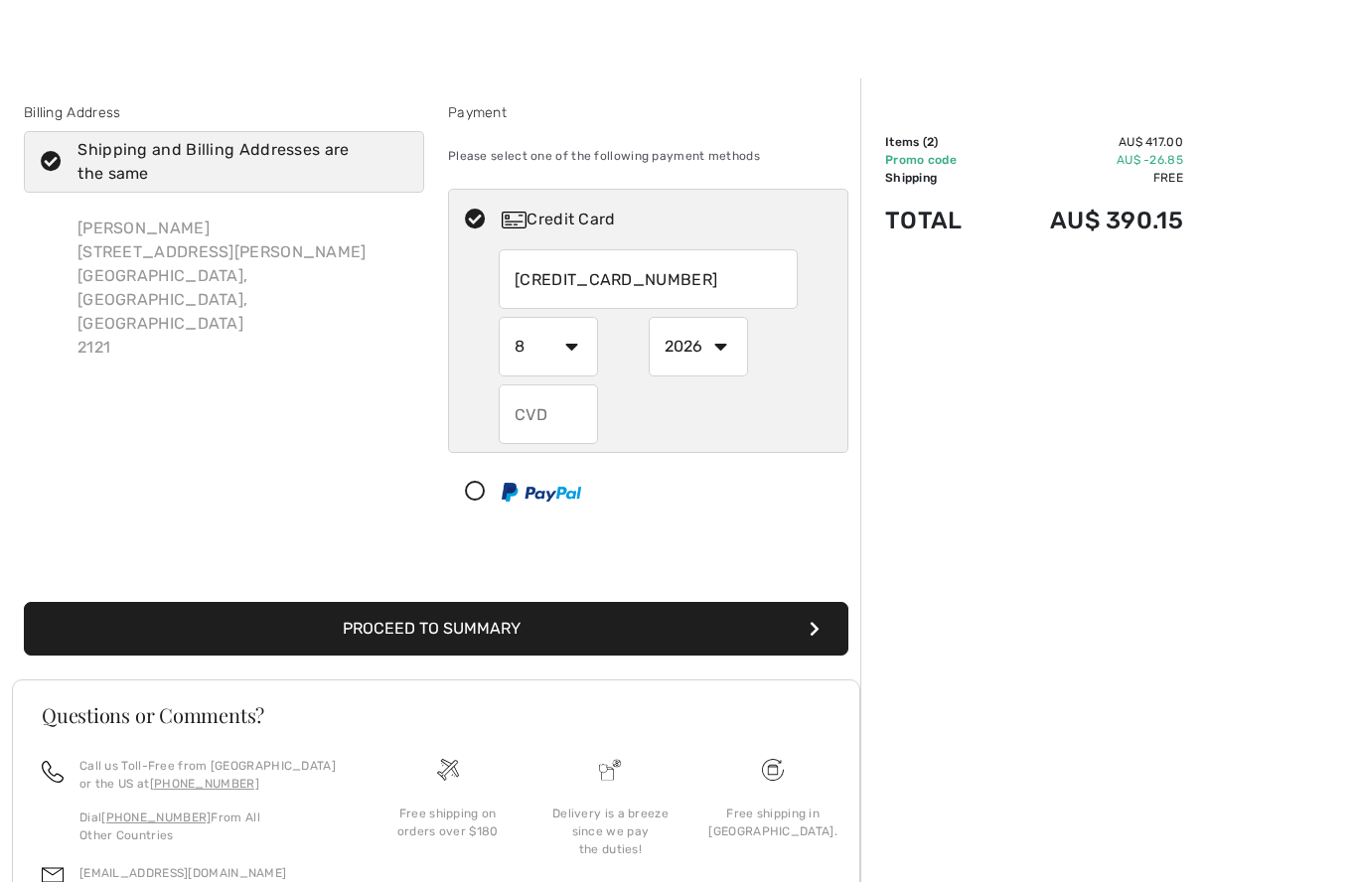
scroll to position [17, 0]
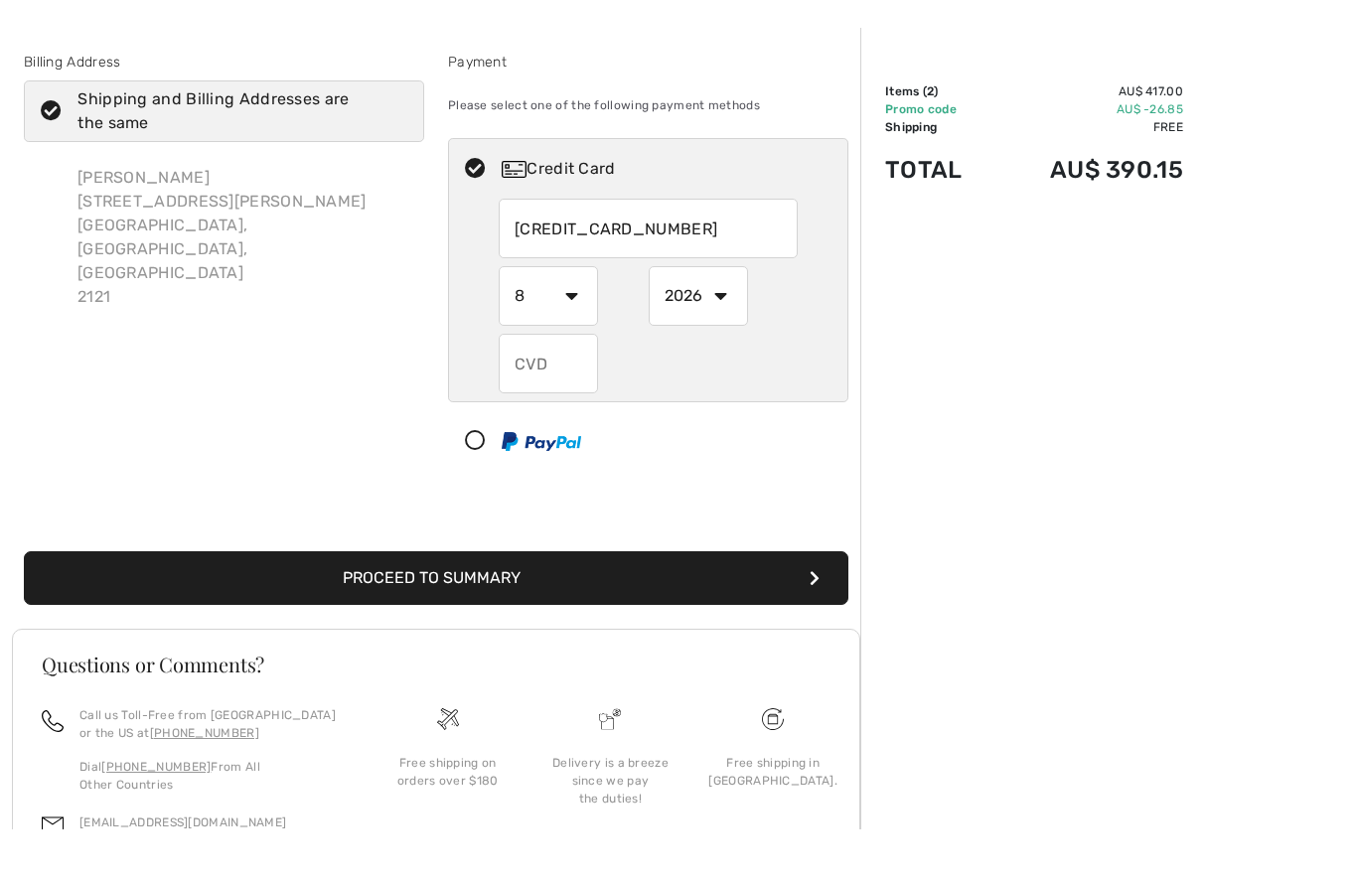
click at [562, 386] on input "text" at bounding box center [548, 416] width 99 height 60
radio input "true"
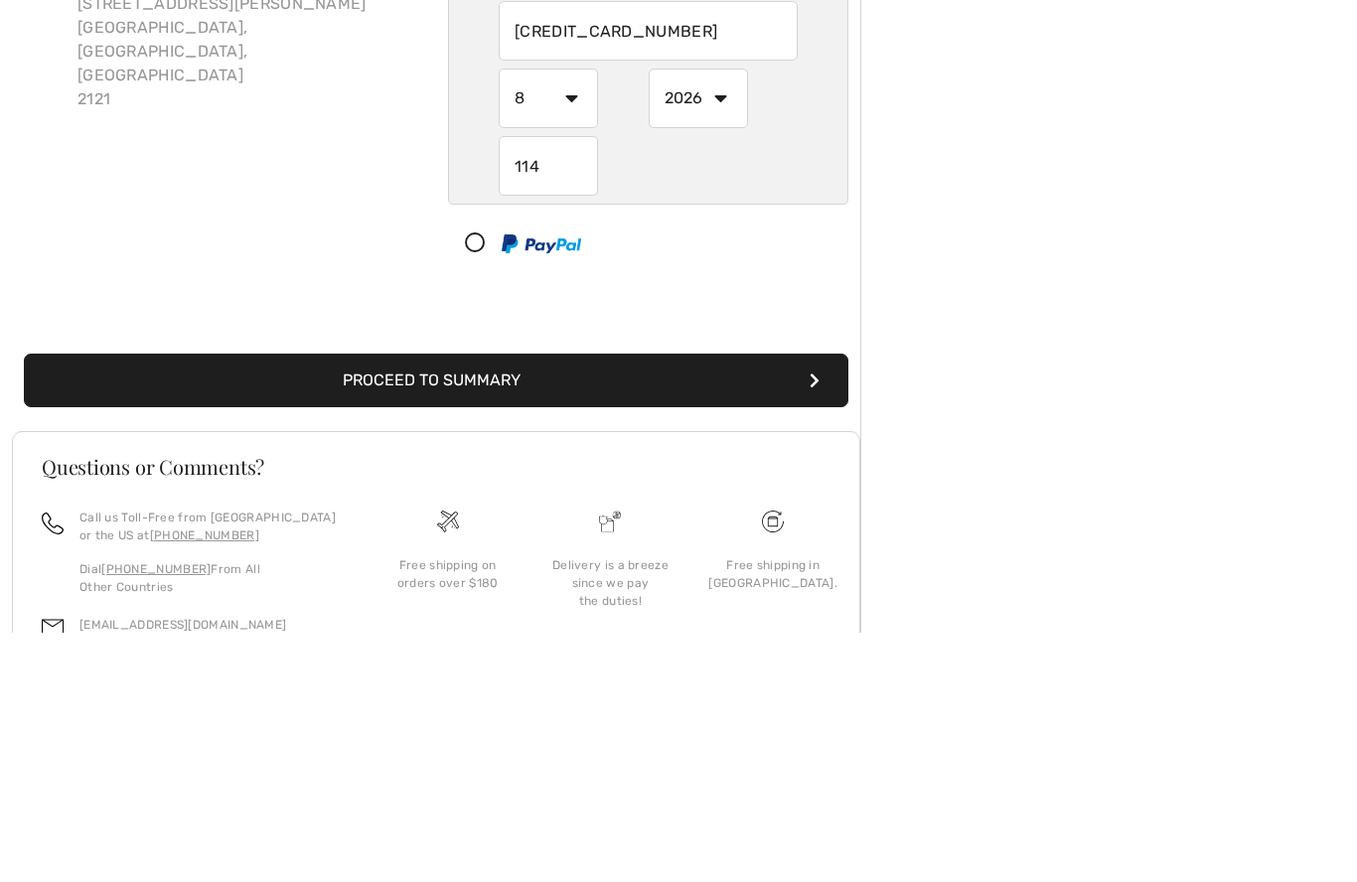
type input "114"
click at [621, 604] on button "Proceed to Summary" at bounding box center [436, 631] width 824 height 54
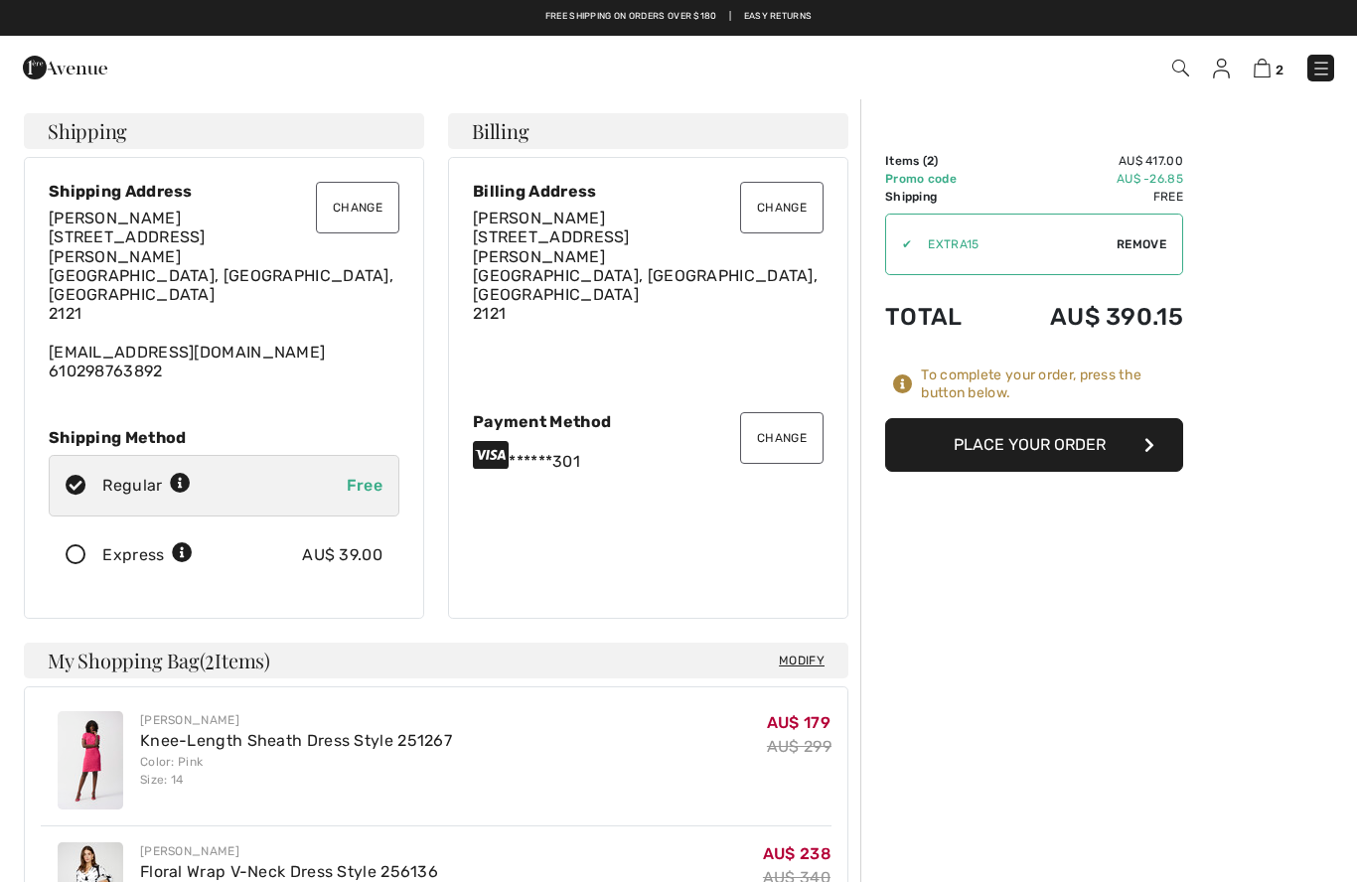
click at [1030, 445] on button "Place Your Order" at bounding box center [1034, 445] width 298 height 54
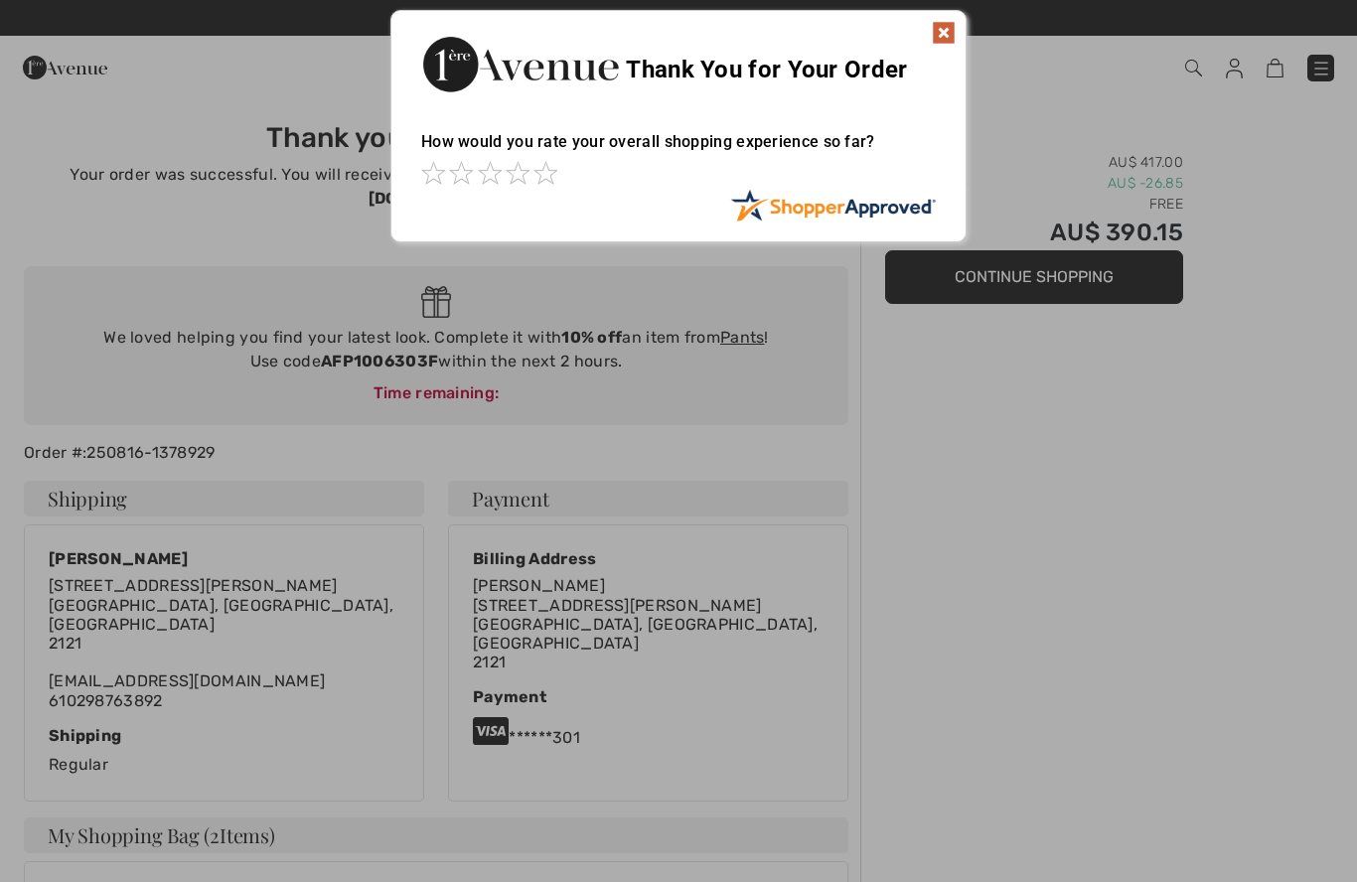
click at [968, 539] on div at bounding box center [678, 441] width 1357 height 882
click at [1237, 68] on div "Sorry! Something went wrong. Close Thank You for Your Order How would you rate …" at bounding box center [678, 126] width 1357 height 252
click at [953, 36] on img at bounding box center [943, 33] width 24 height 24
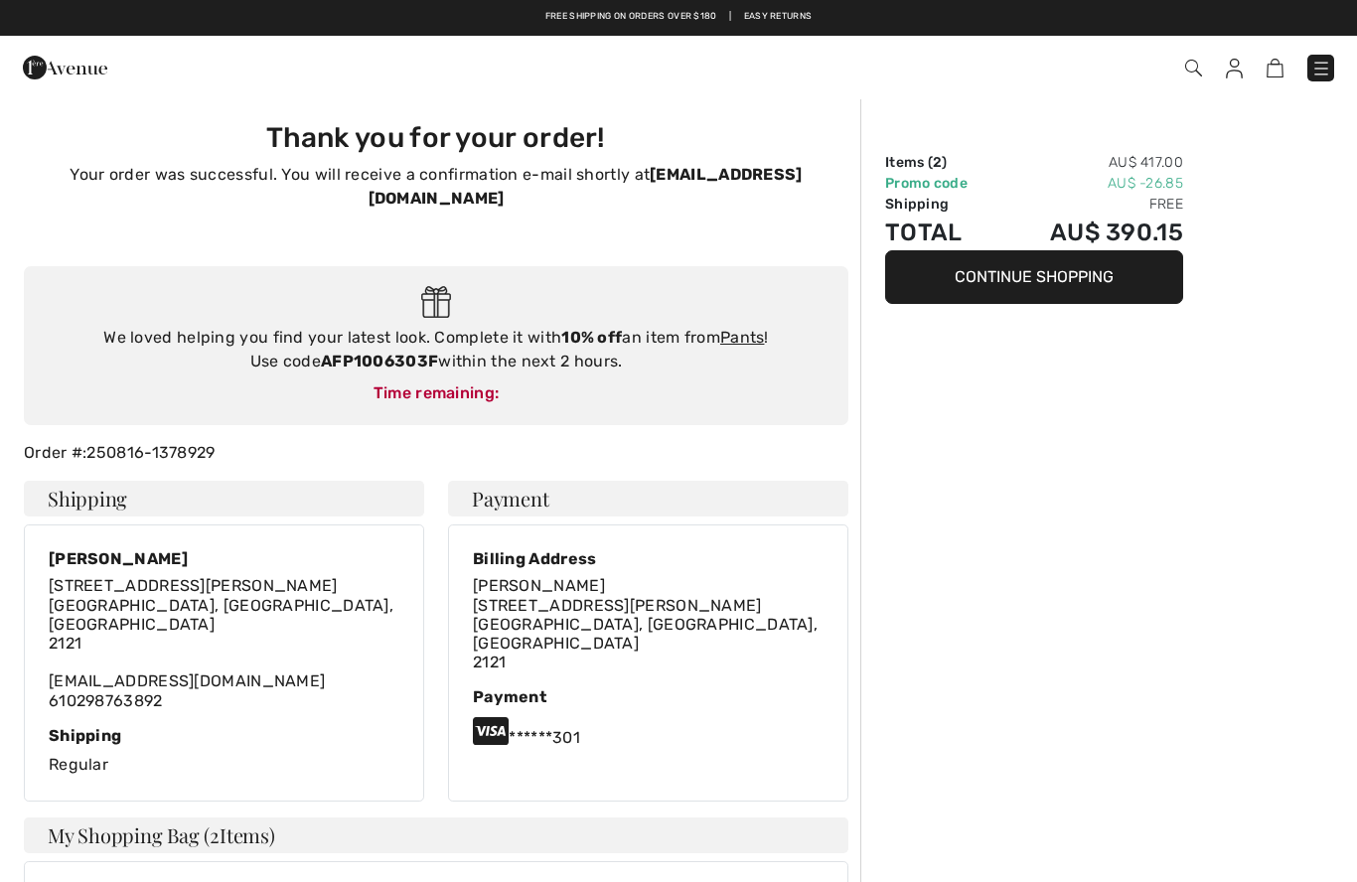
click at [1241, 76] on img at bounding box center [1233, 69] width 17 height 20
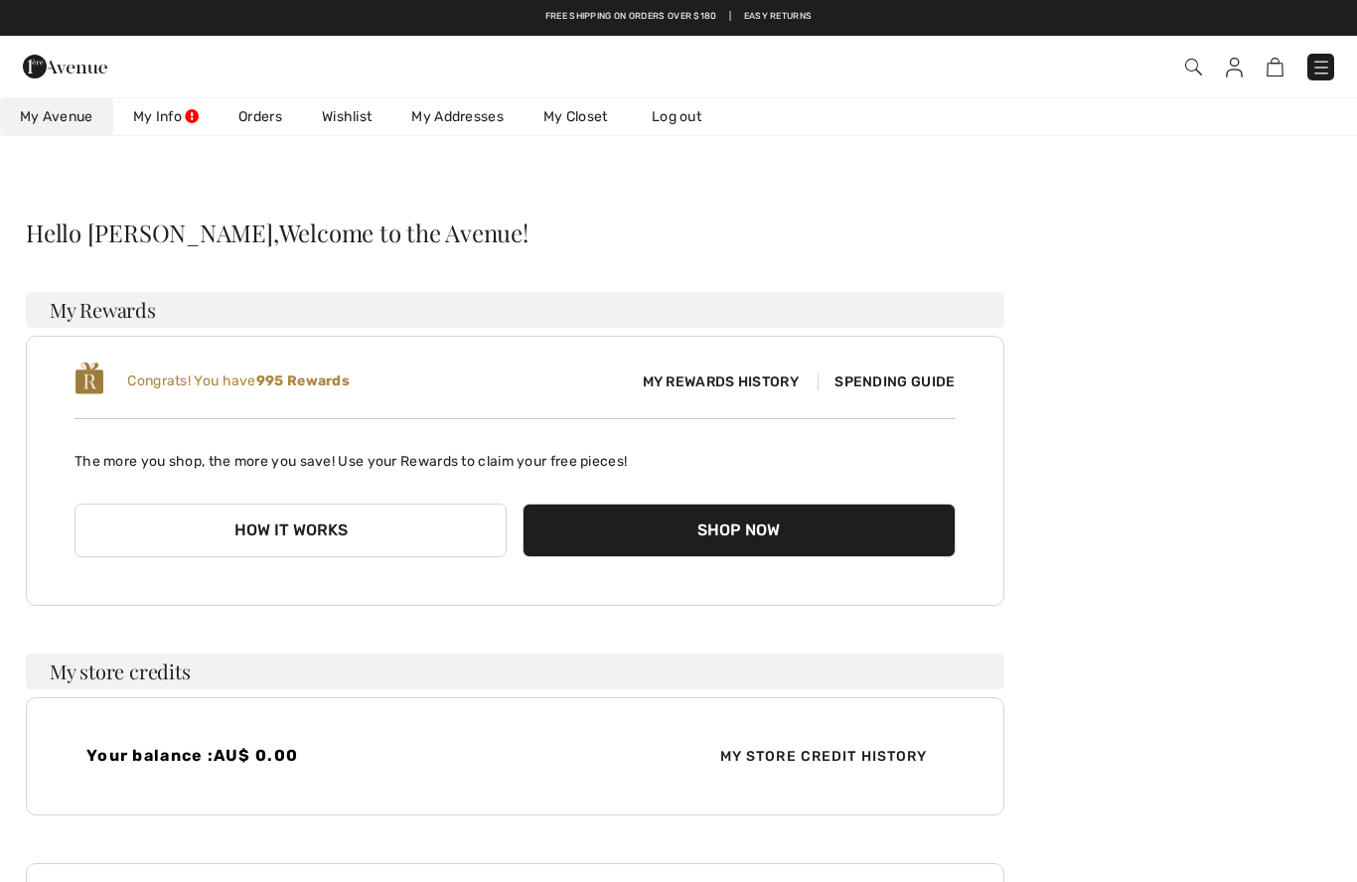
click at [354, 125] on link "Wishlist" at bounding box center [346, 116] width 89 height 37
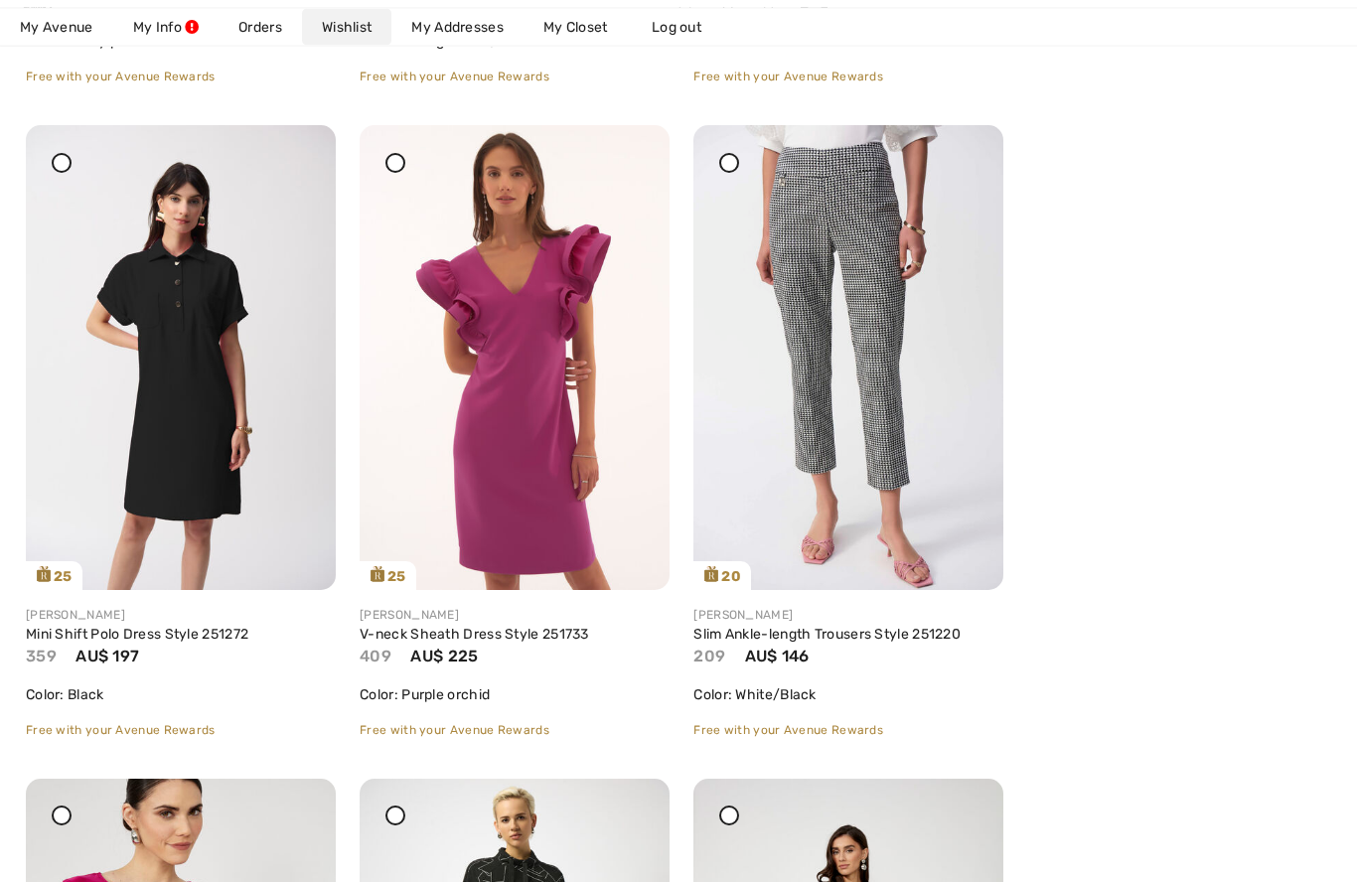
scroll to position [2870, 0]
click at [891, 337] on img at bounding box center [848, 357] width 310 height 465
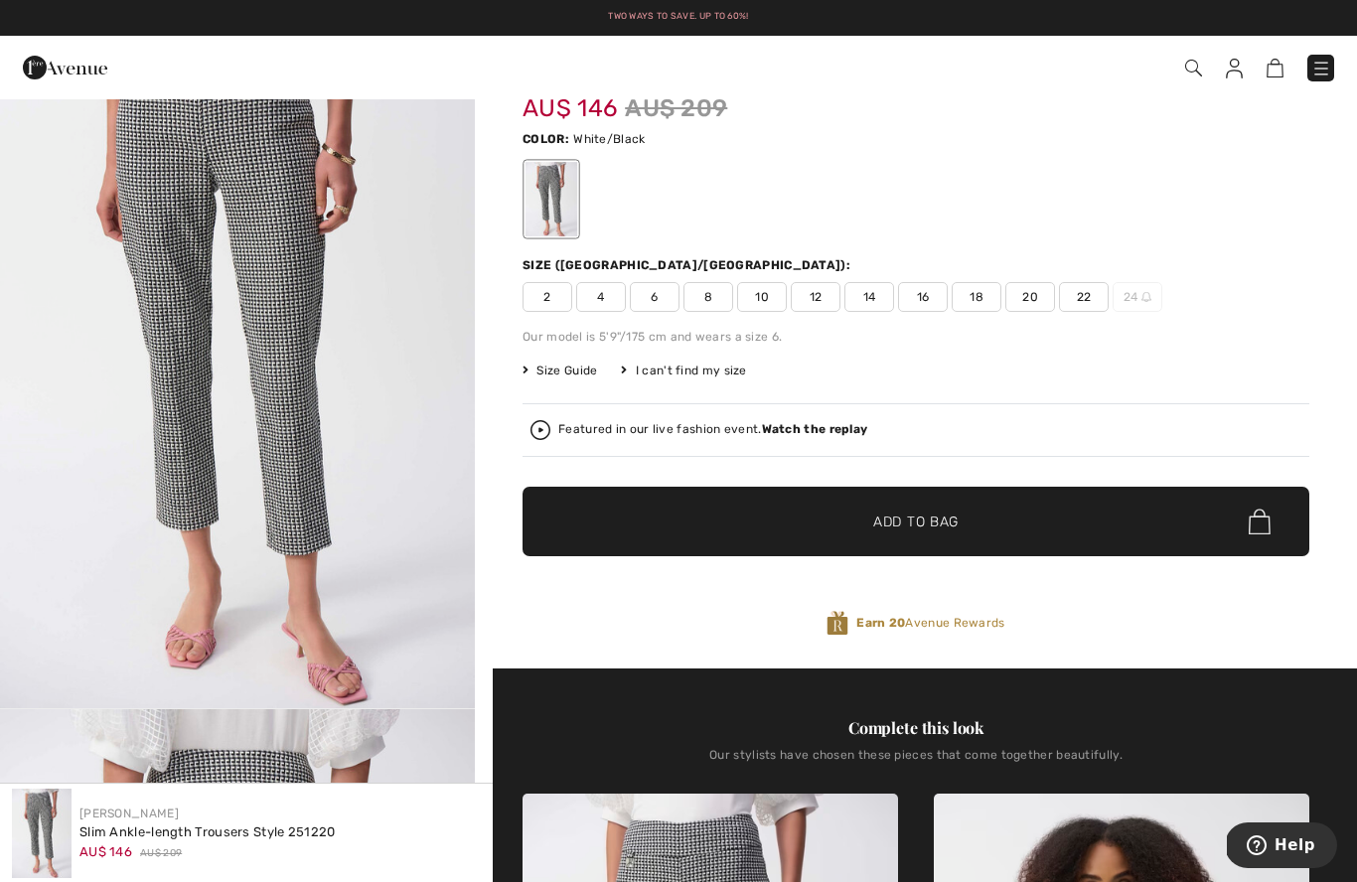
scroll to position [92, 0]
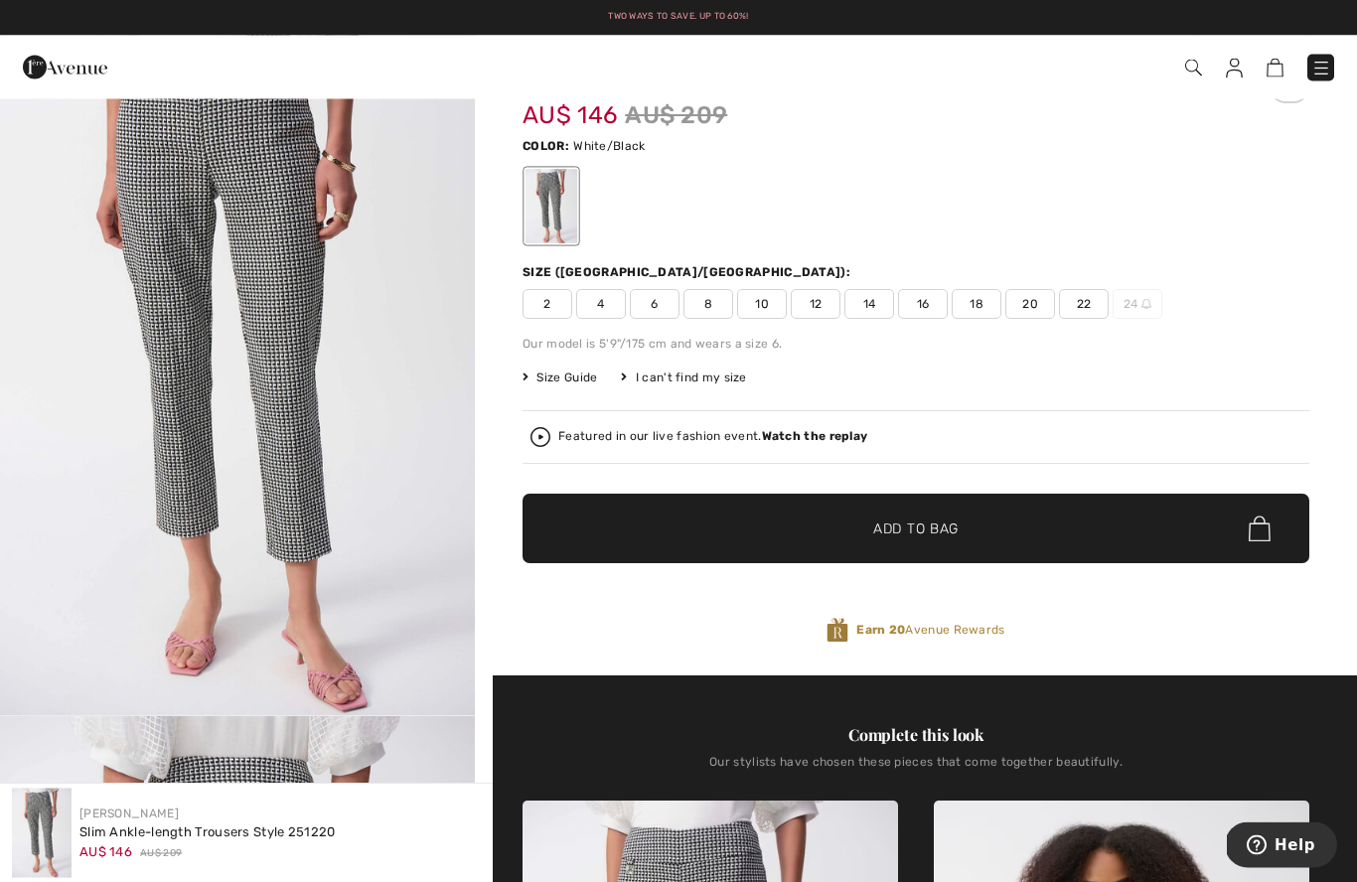
click at [823, 311] on span "12" at bounding box center [815, 305] width 50 height 30
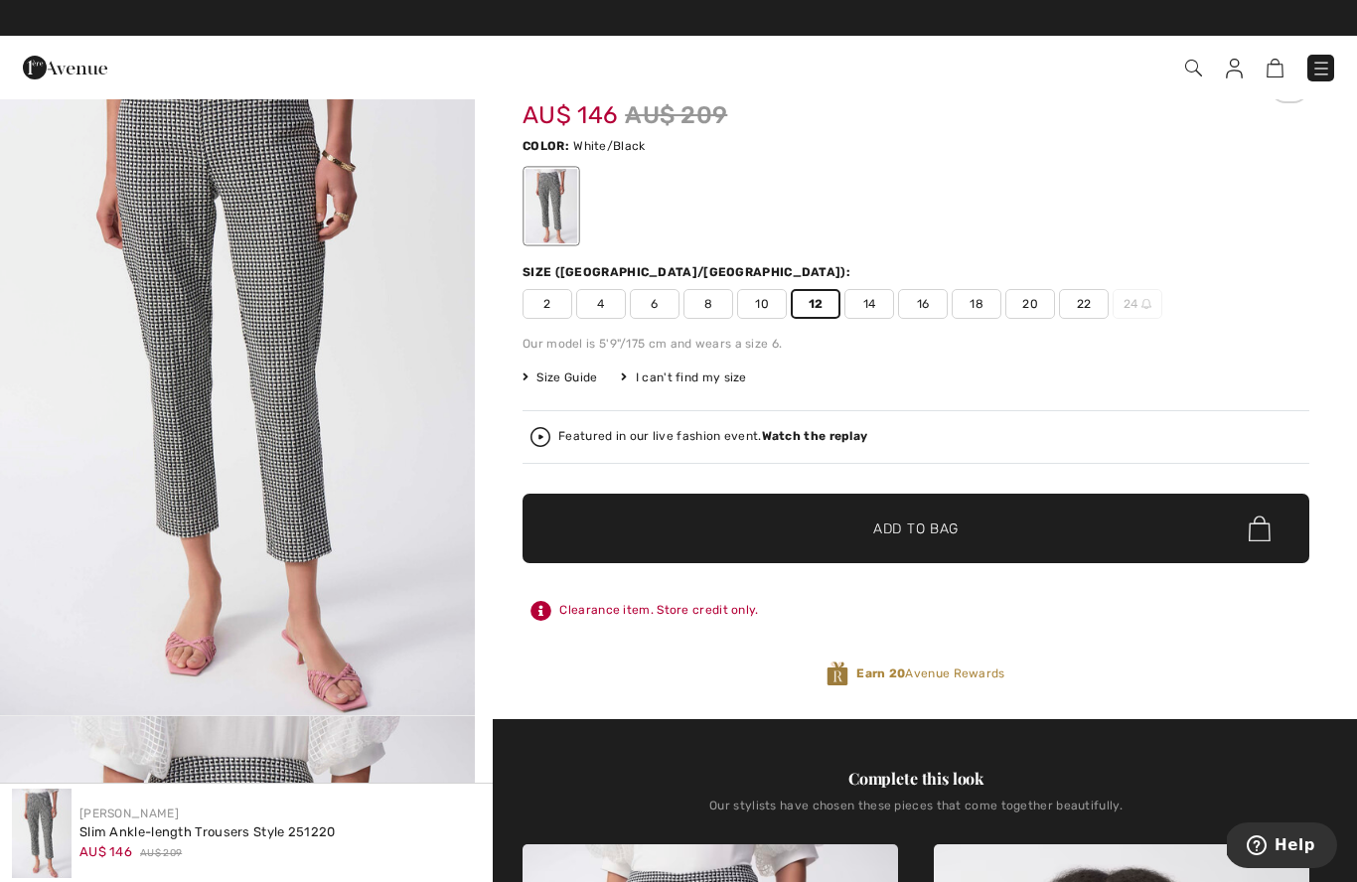
click at [889, 531] on span "Add to Bag" at bounding box center [915, 528] width 85 height 21
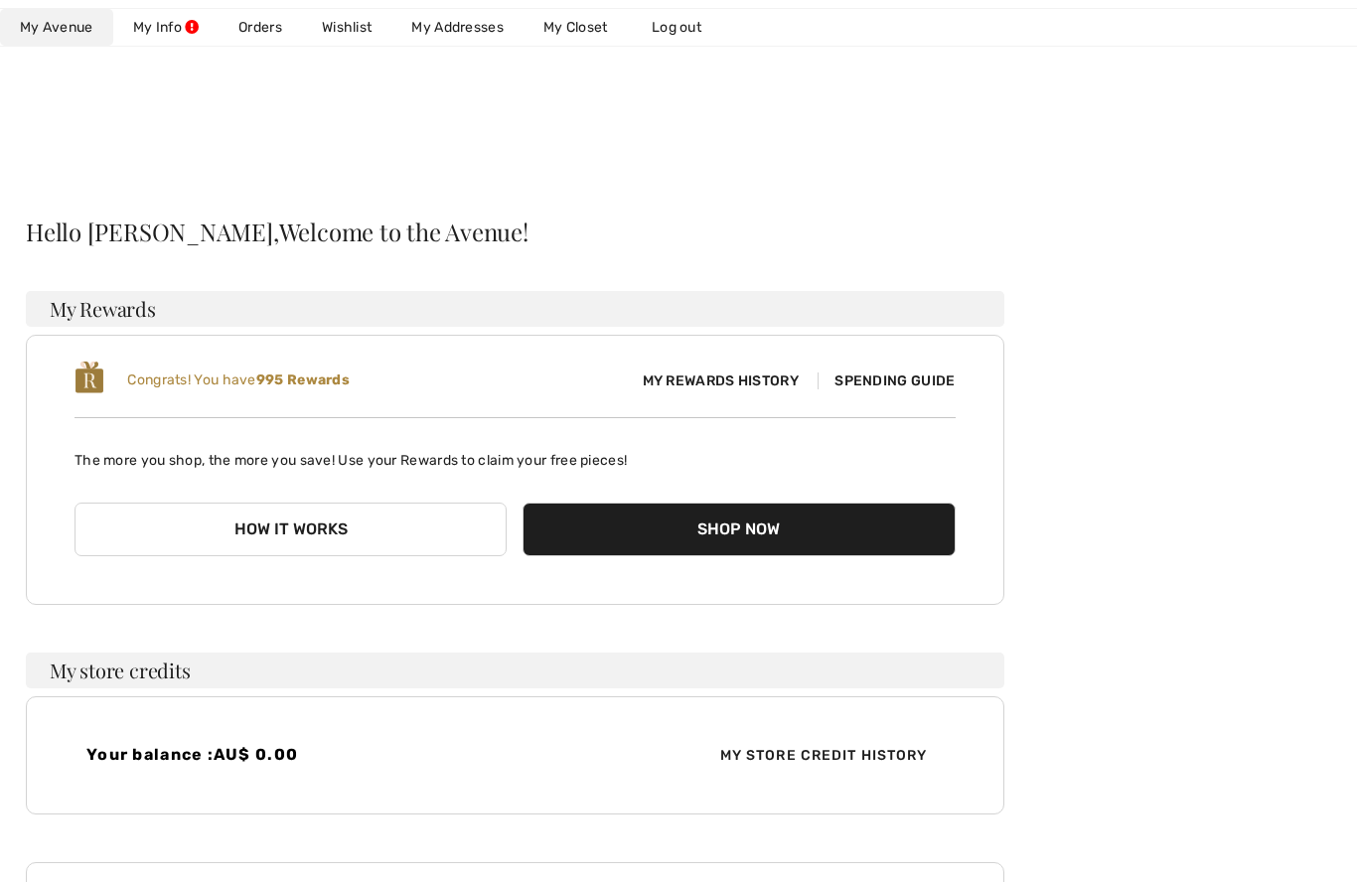
click at [351, 33] on link "Wishlist" at bounding box center [346, 27] width 89 height 37
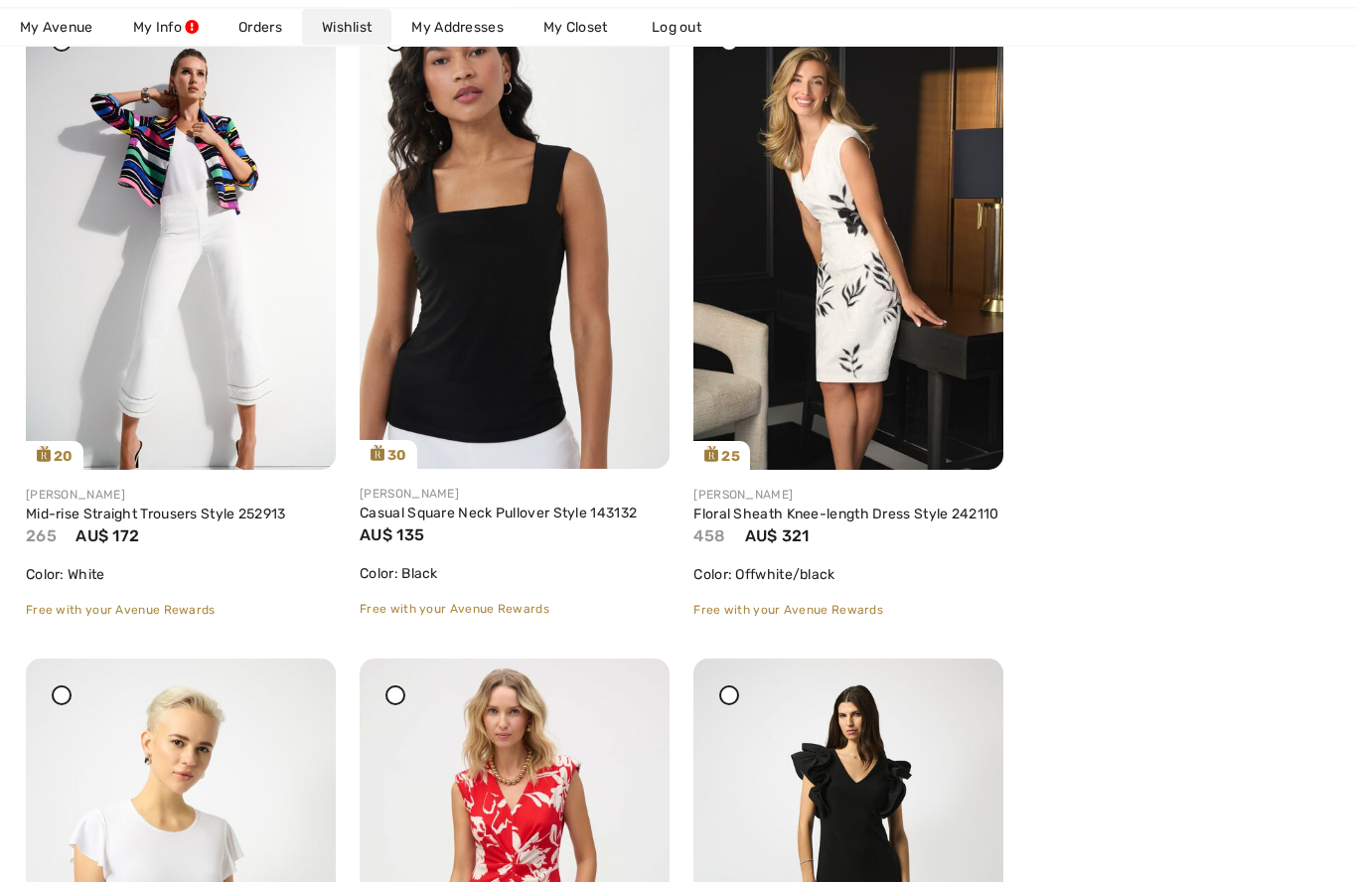
scroll to position [5605, 0]
click at [168, 309] on img at bounding box center [181, 236] width 310 height 465
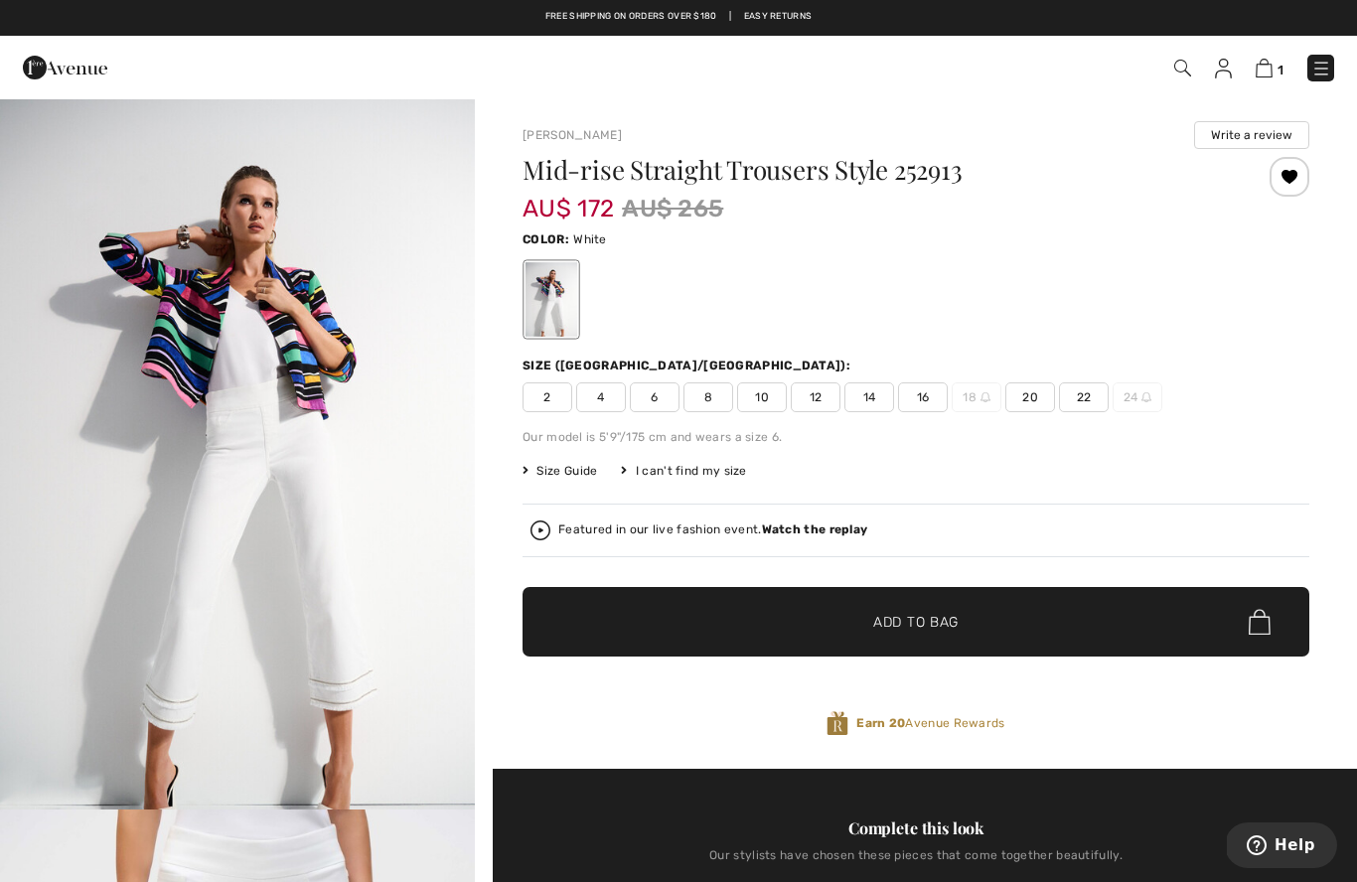
click at [925, 348] on div "Mid-rise Straight Trousers Style 252913 AU$ 172 AU$ 265 Color: White Size (CA/[…" at bounding box center [915, 463] width 786 height 612
click at [826, 402] on span "12" at bounding box center [815, 397] width 50 height 30
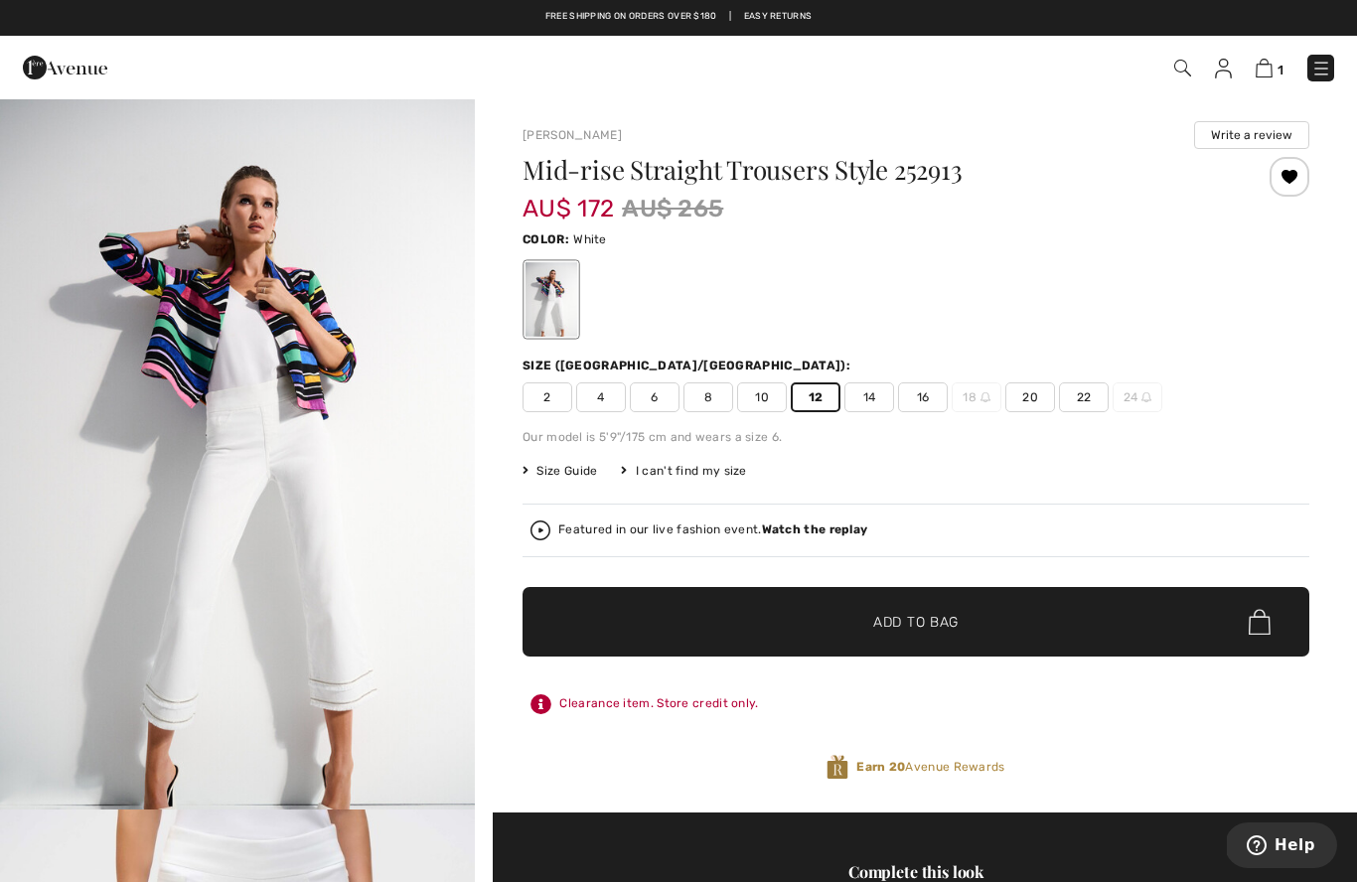
click at [854, 601] on span "✔ Added to Bag Add to Bag" at bounding box center [915, 622] width 786 height 70
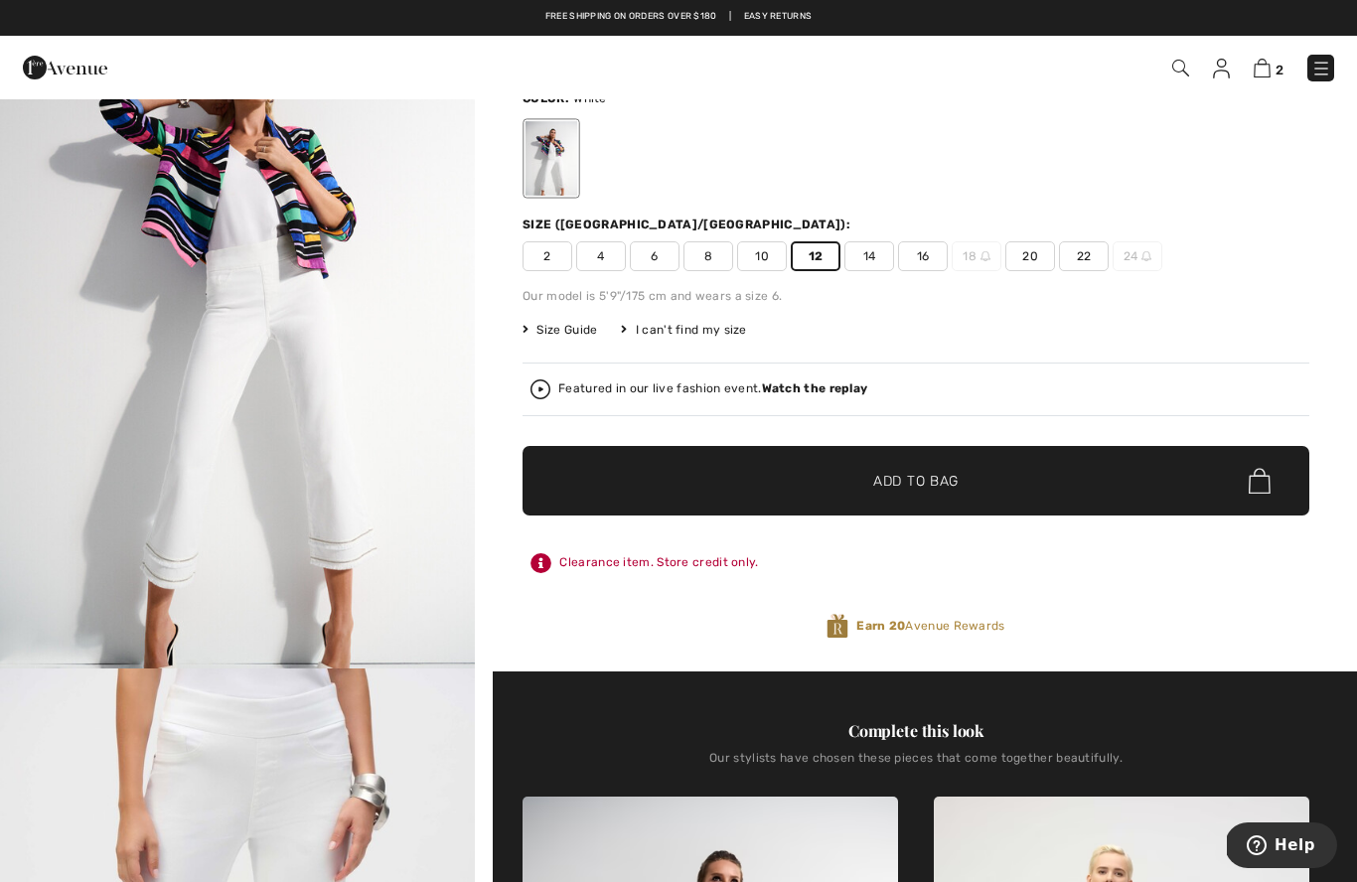
scroll to position [123, 0]
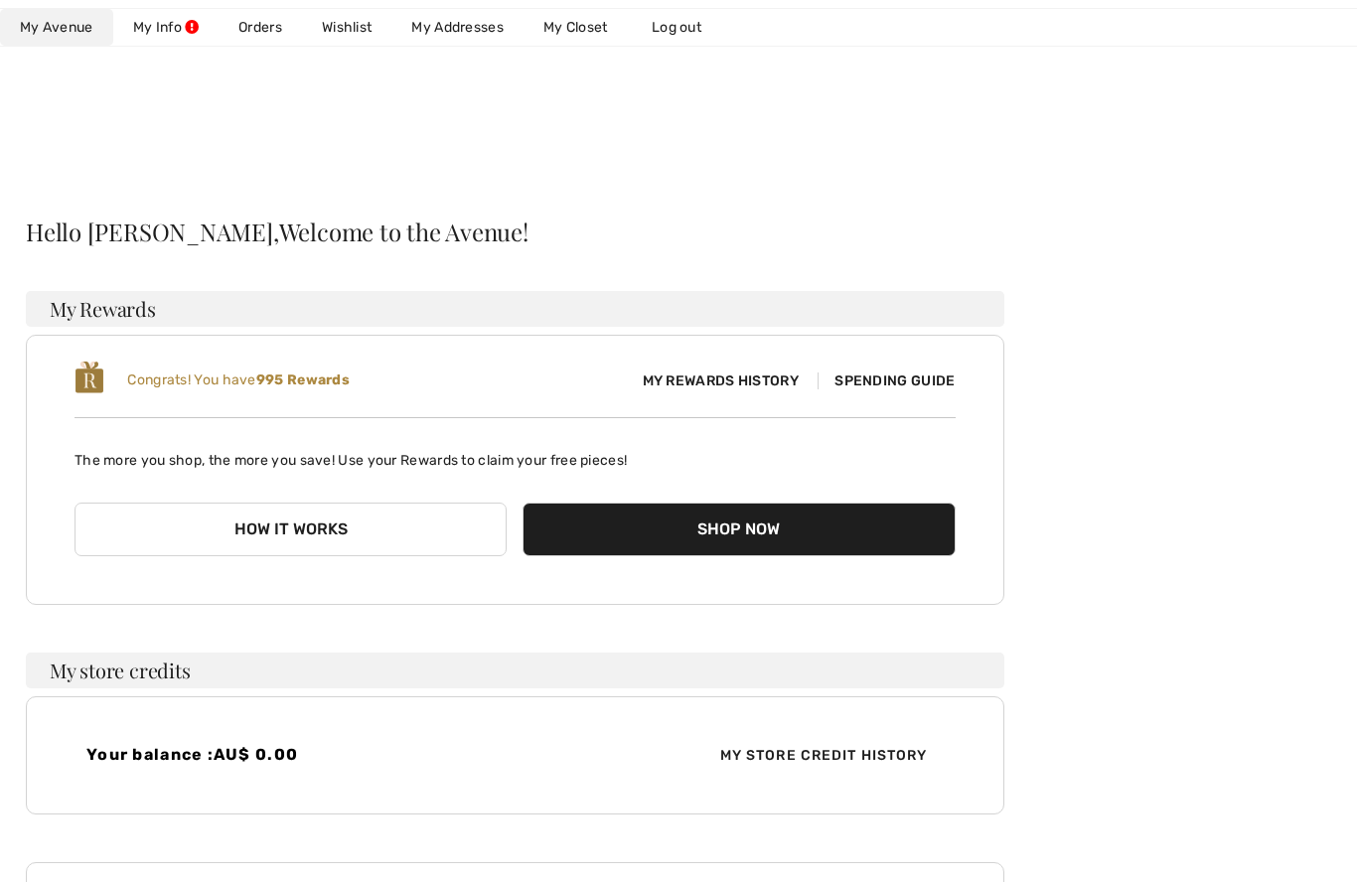
click at [262, 25] on link "Orders" at bounding box center [259, 27] width 83 height 37
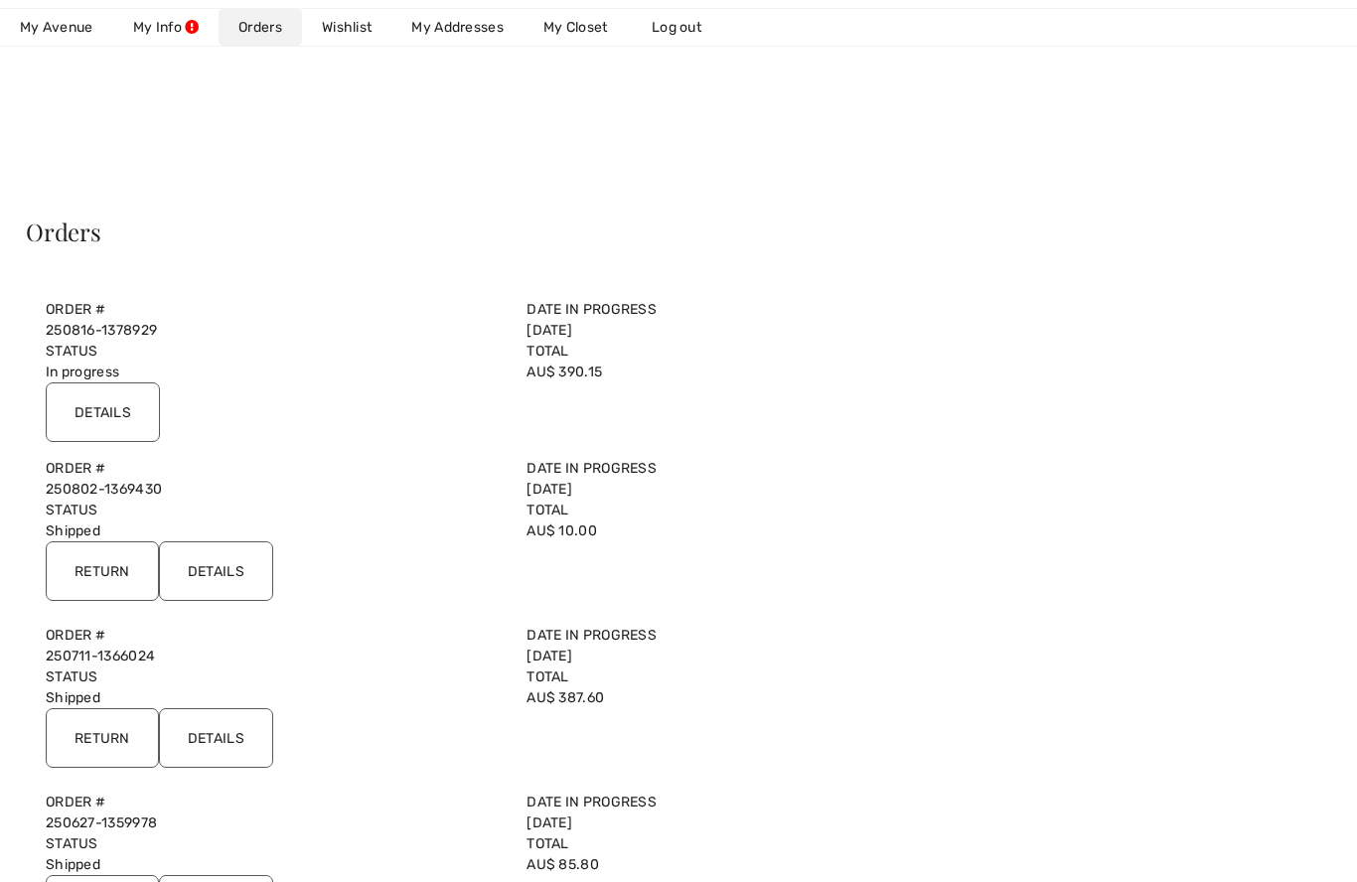
click at [343, 34] on link "Wishlist" at bounding box center [346, 27] width 89 height 37
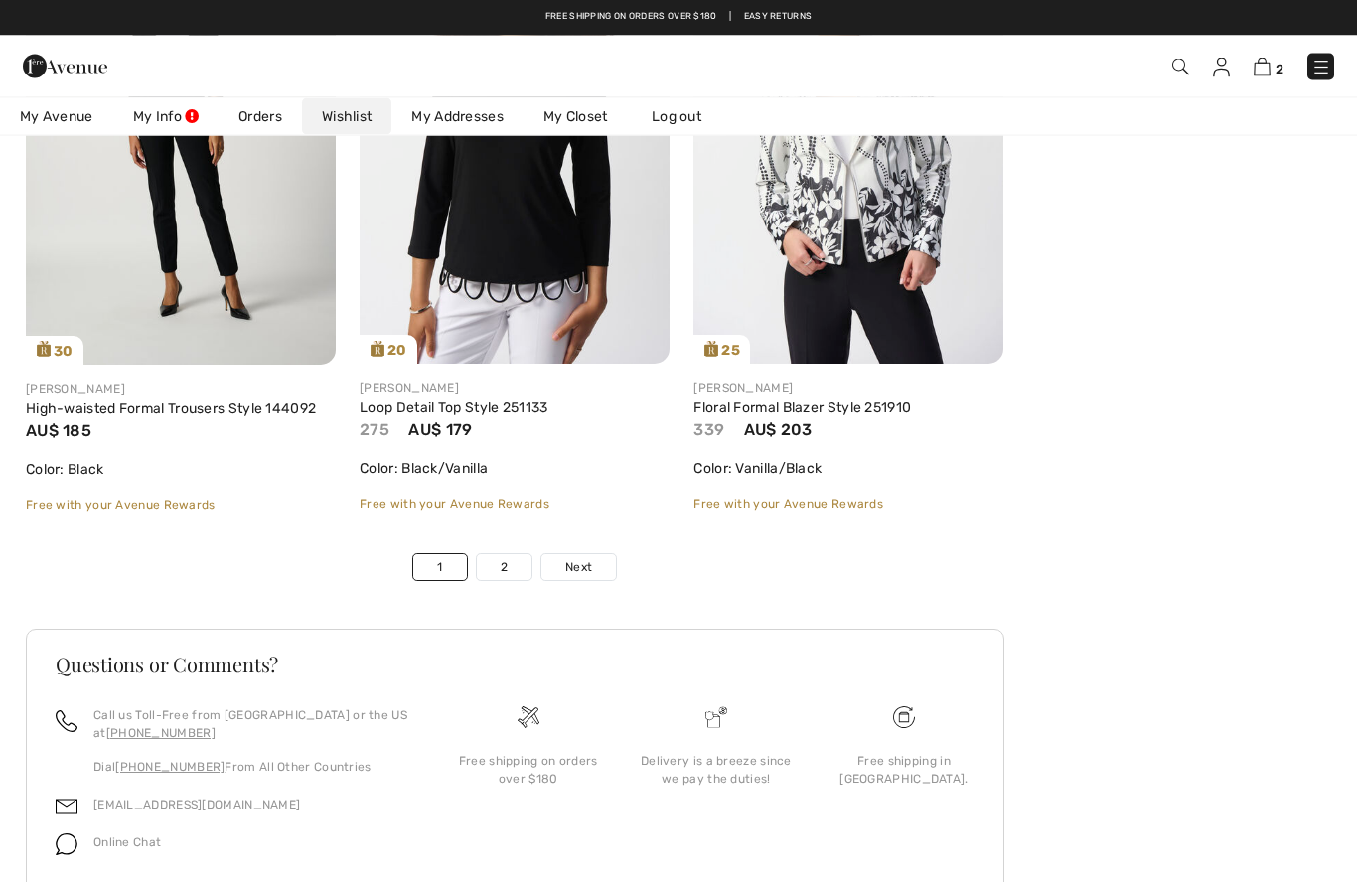
click at [599, 573] on link "Next" at bounding box center [578, 568] width 74 height 26
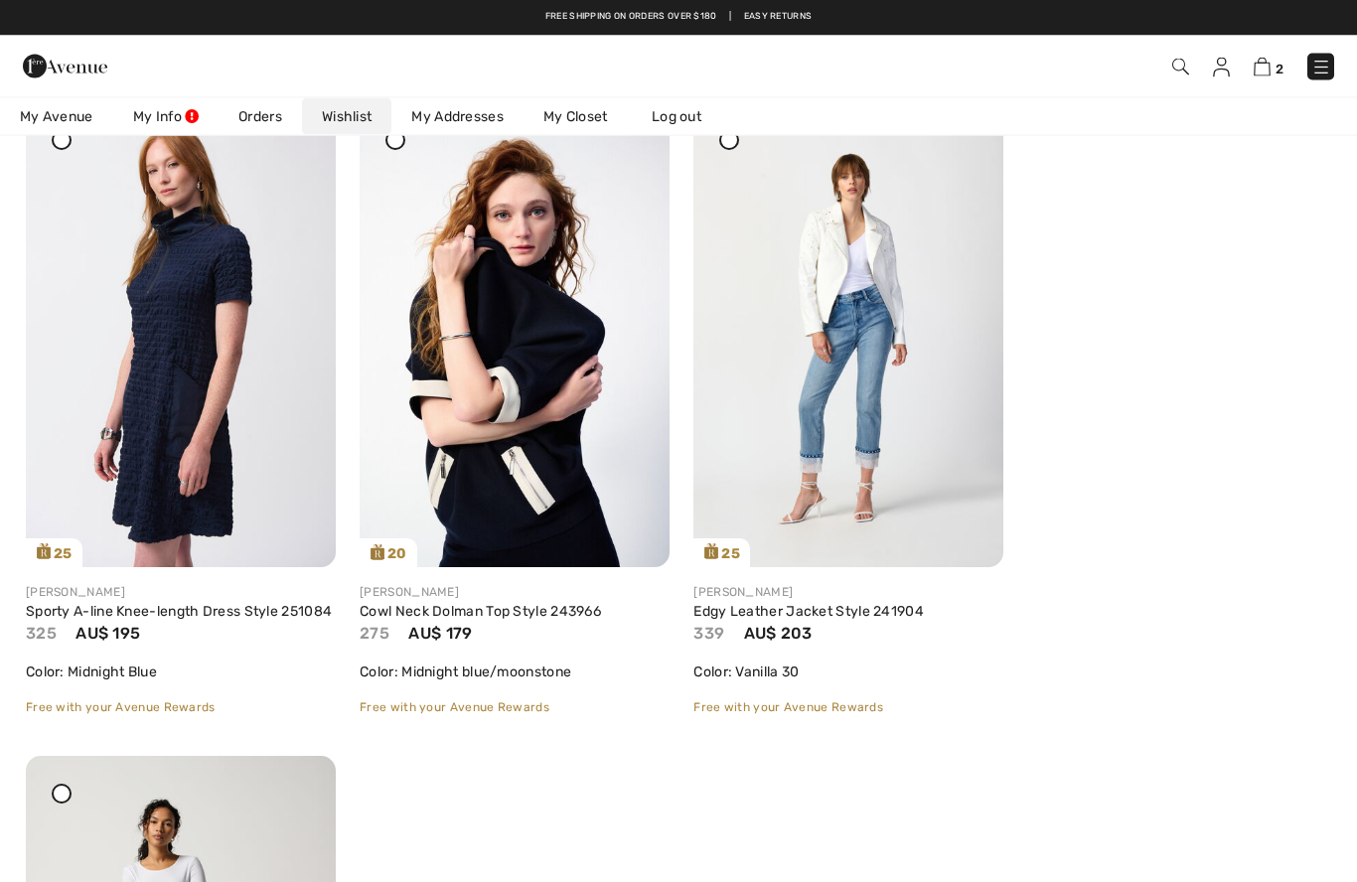
scroll to position [911, 0]
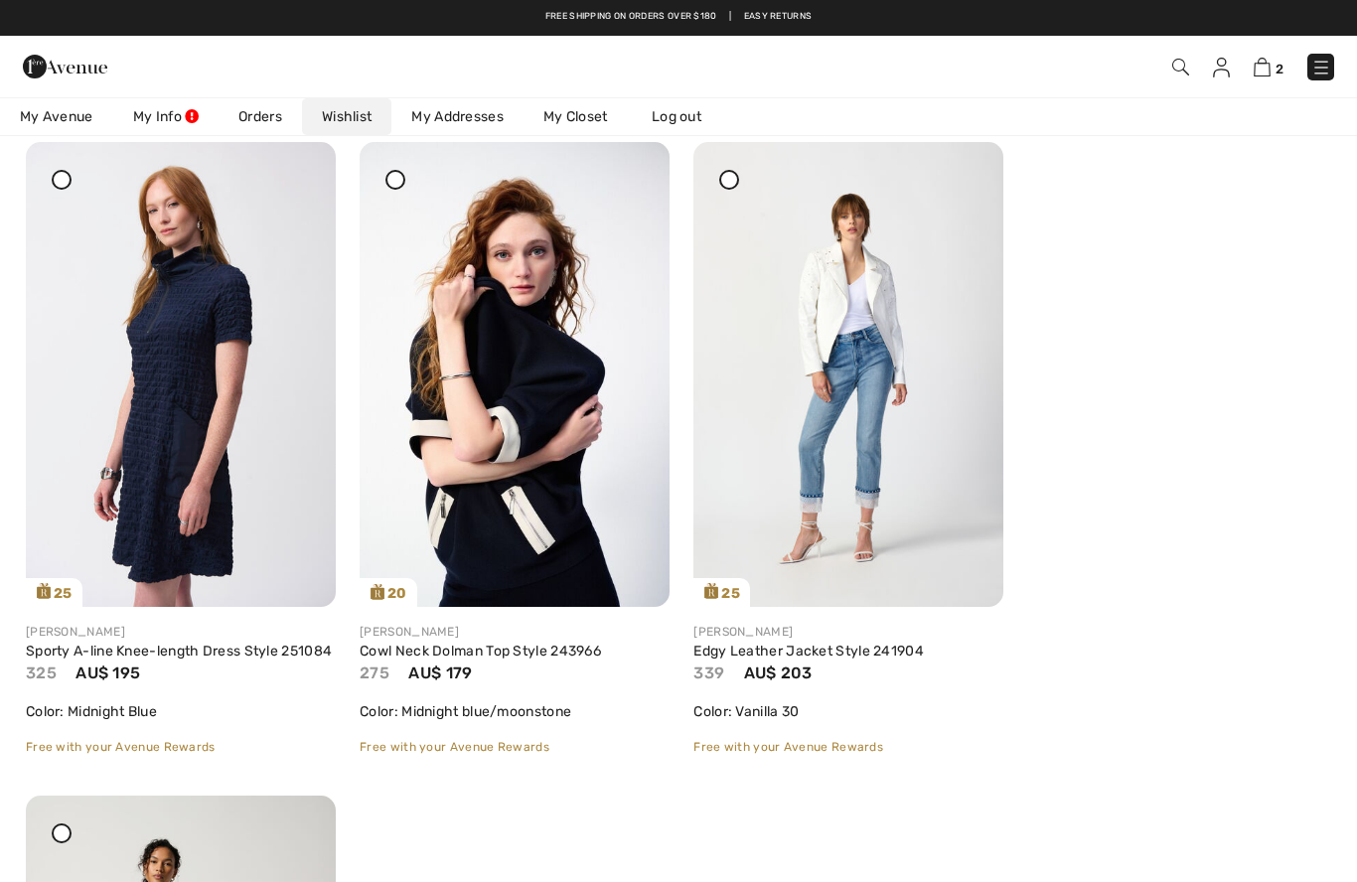
click at [1279, 65] on span "2" at bounding box center [1279, 69] width 8 height 15
